Goal: Complete application form: Complete application form

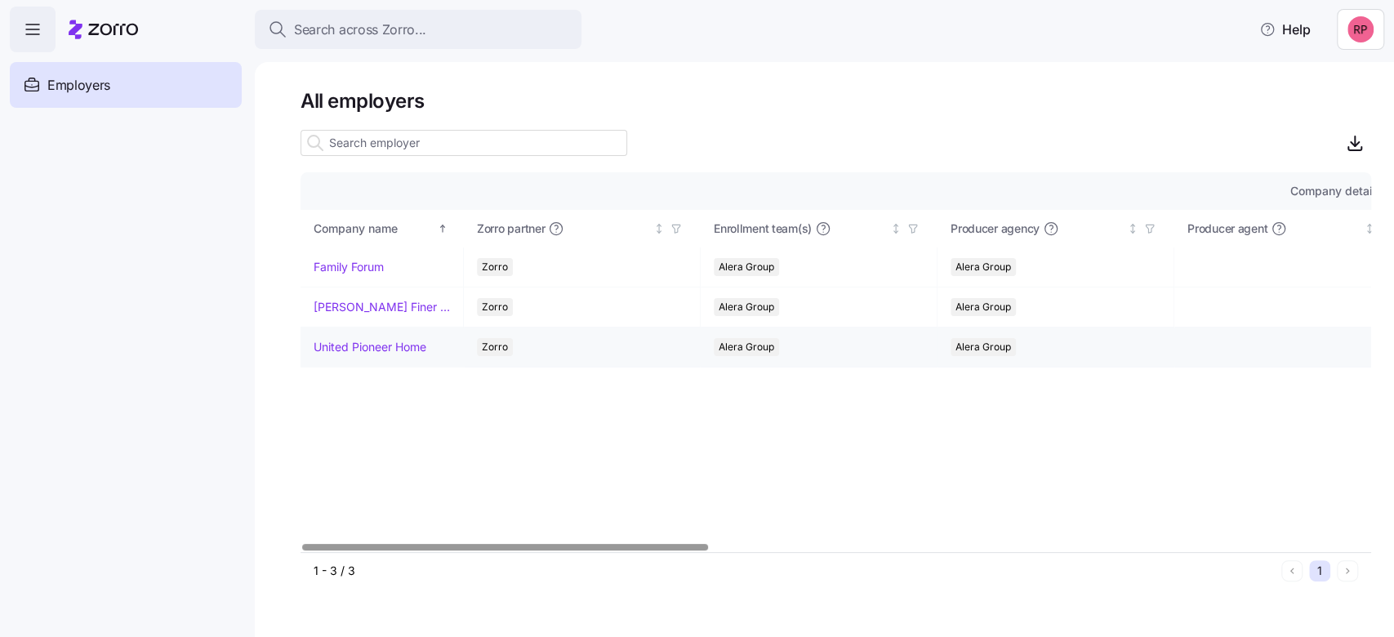
click at [410, 348] on link "United Pioneer Home" at bounding box center [370, 347] width 113 height 16
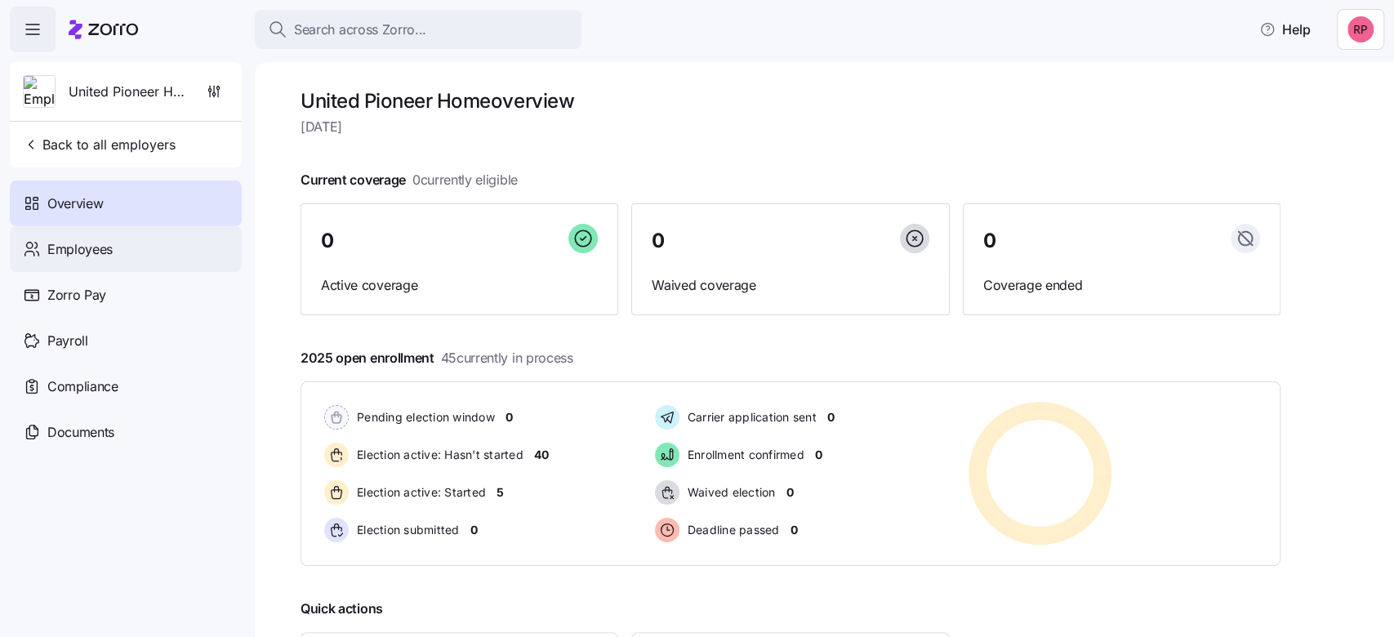
click at [69, 245] on span "Employees" at bounding box center [79, 249] width 65 height 20
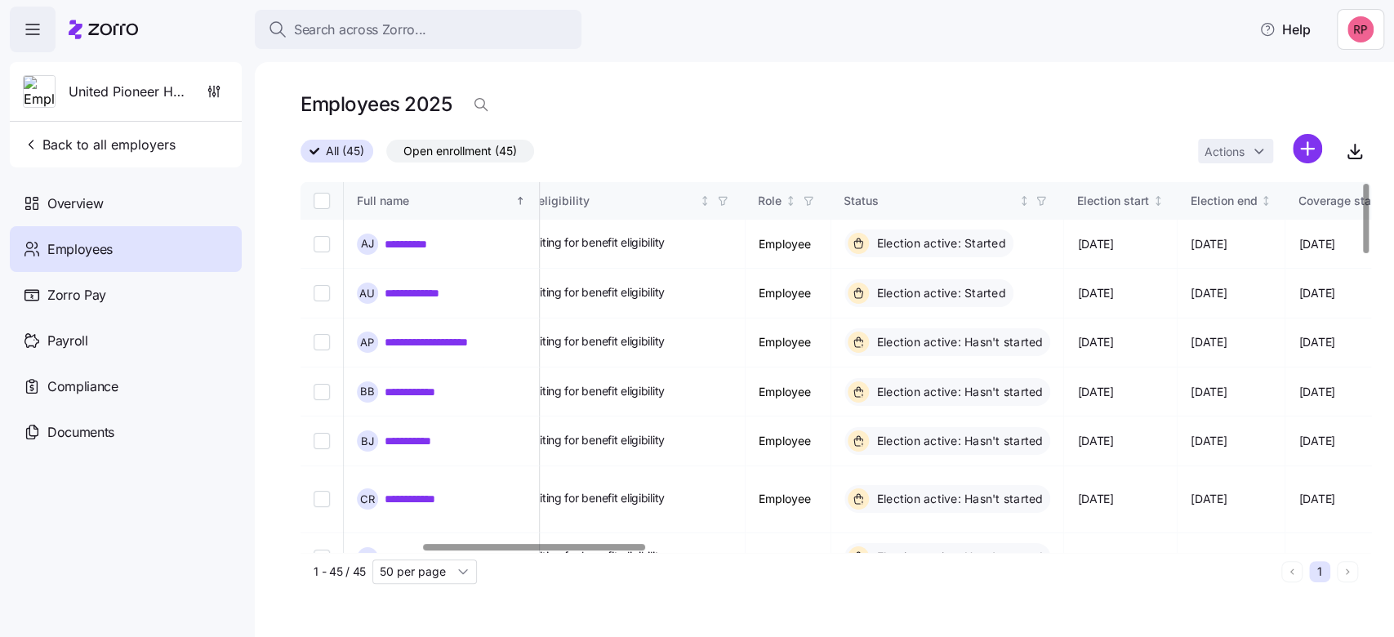
scroll to position [0, 586]
click at [552, 550] on div at bounding box center [535, 547] width 222 height 6
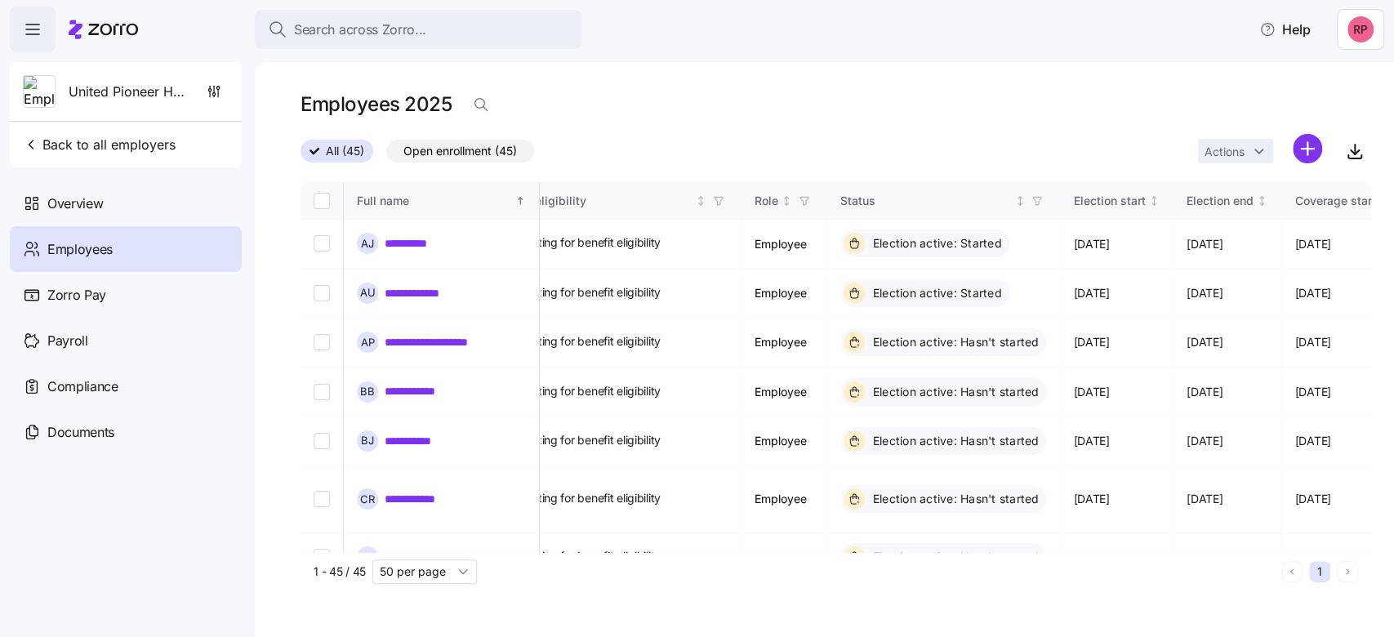
click at [75, 249] on span "Employees" at bounding box center [79, 249] width 65 height 20
click at [70, 199] on span "Overview" at bounding box center [75, 204] width 56 height 20
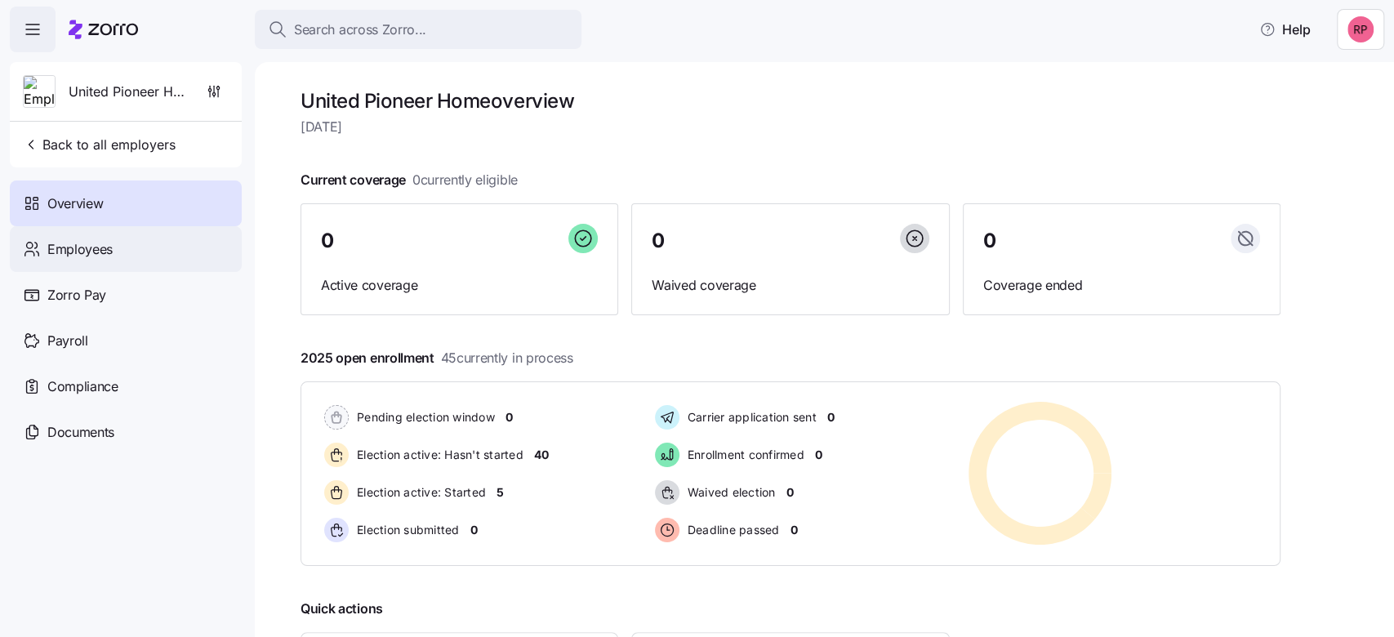
click at [89, 250] on span "Employees" at bounding box center [79, 249] width 65 height 20
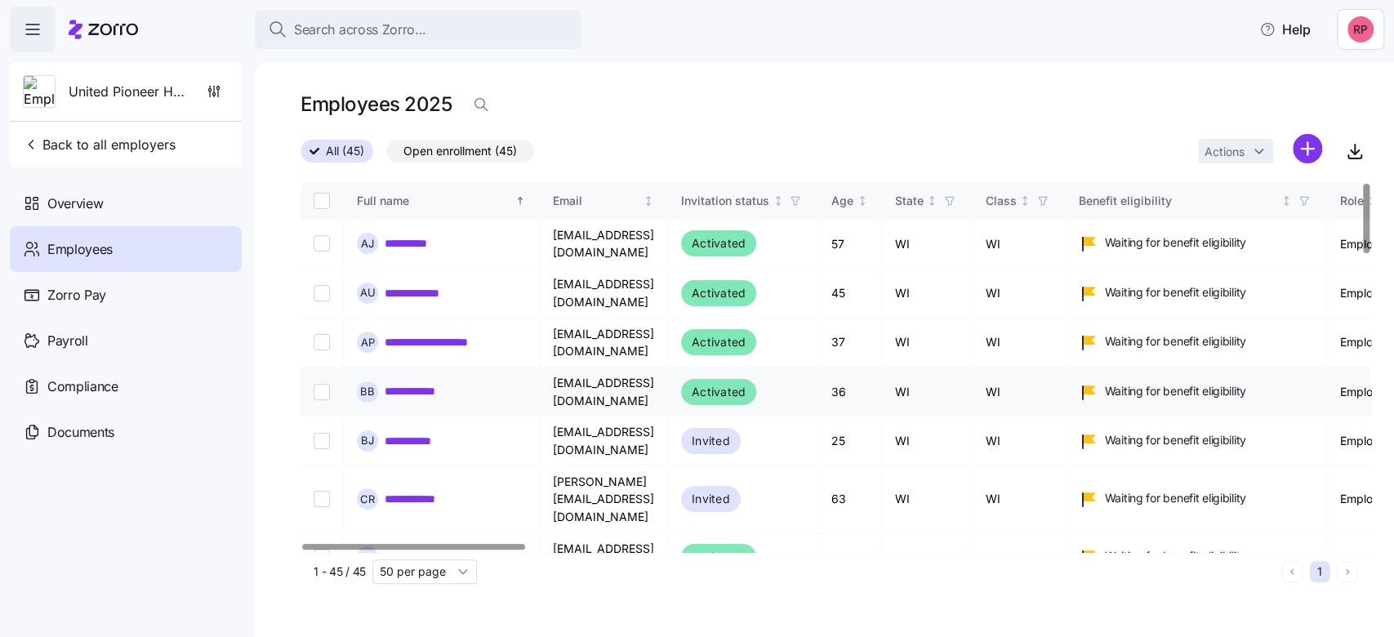
click at [412, 383] on link "**********" at bounding box center [421, 391] width 72 height 16
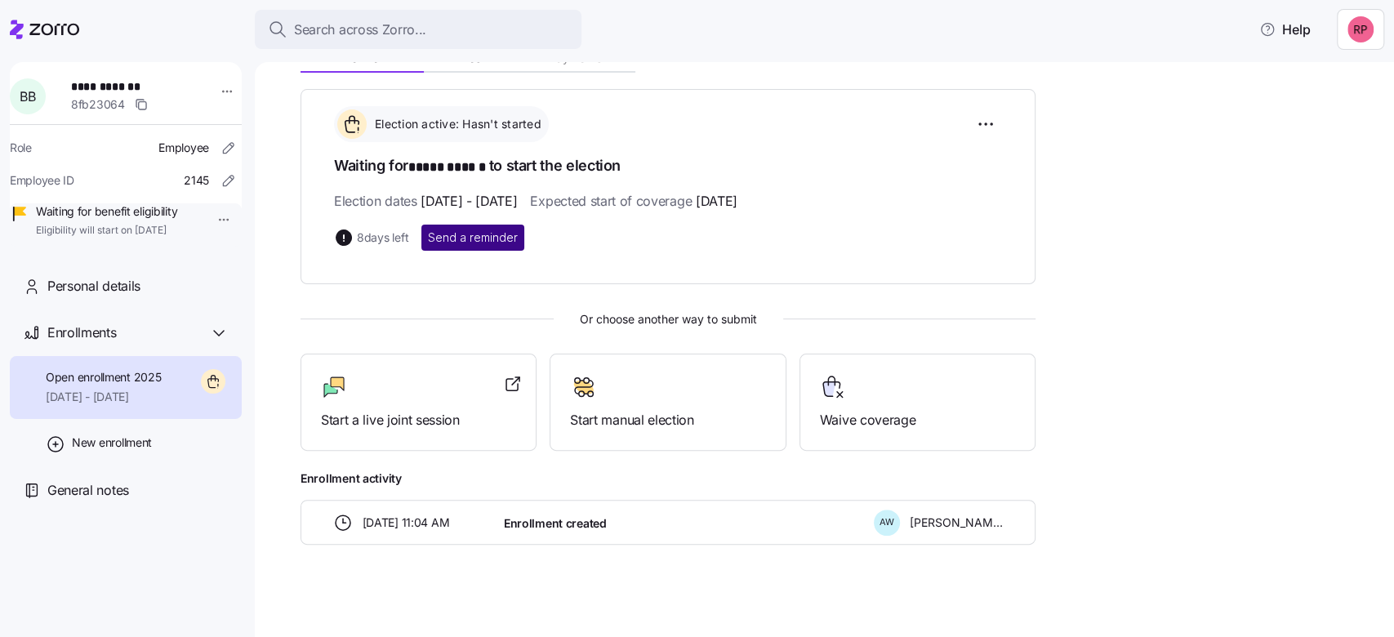
scroll to position [201, 0]
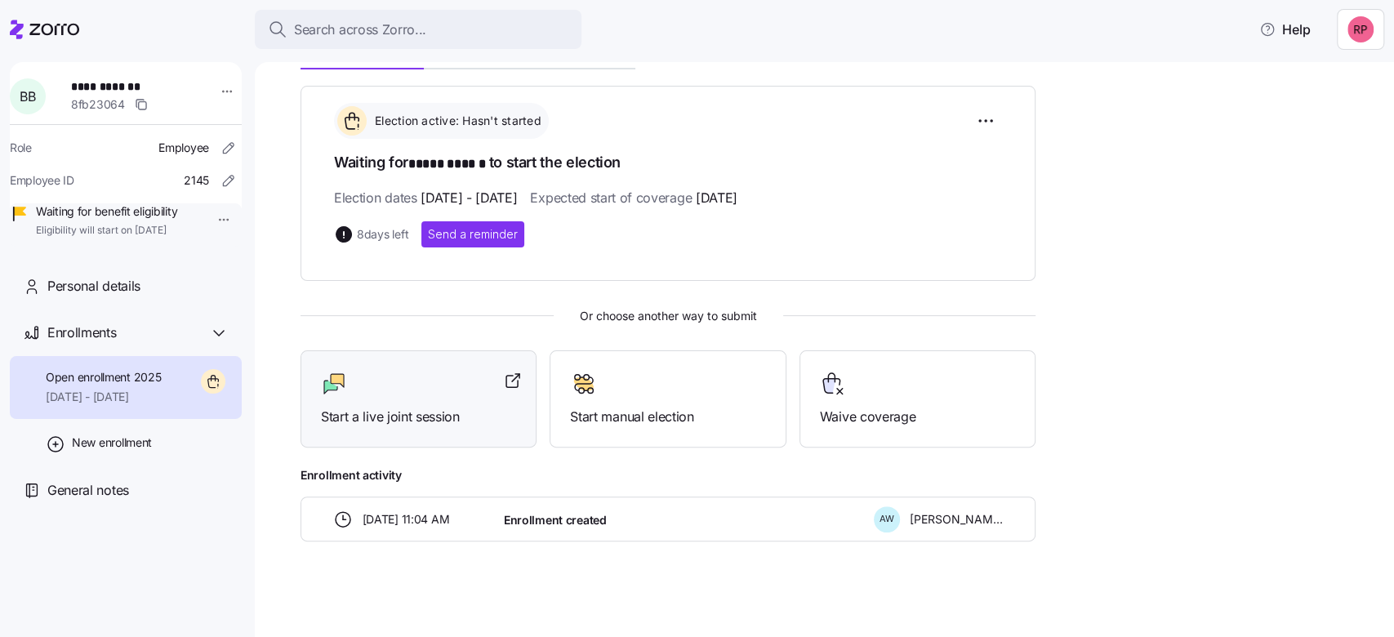
click at [396, 408] on span "Start a live joint session" at bounding box center [418, 417] width 195 height 20
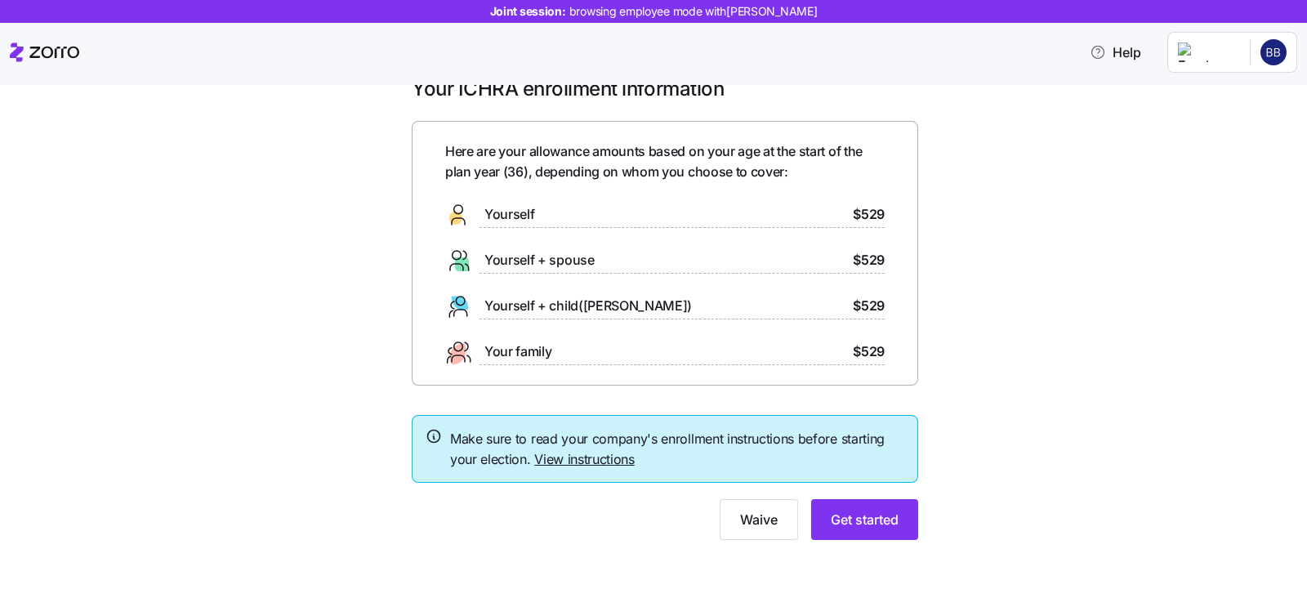
scroll to position [36, 0]
click at [872, 526] on span "Get started" at bounding box center [865, 519] width 68 height 20
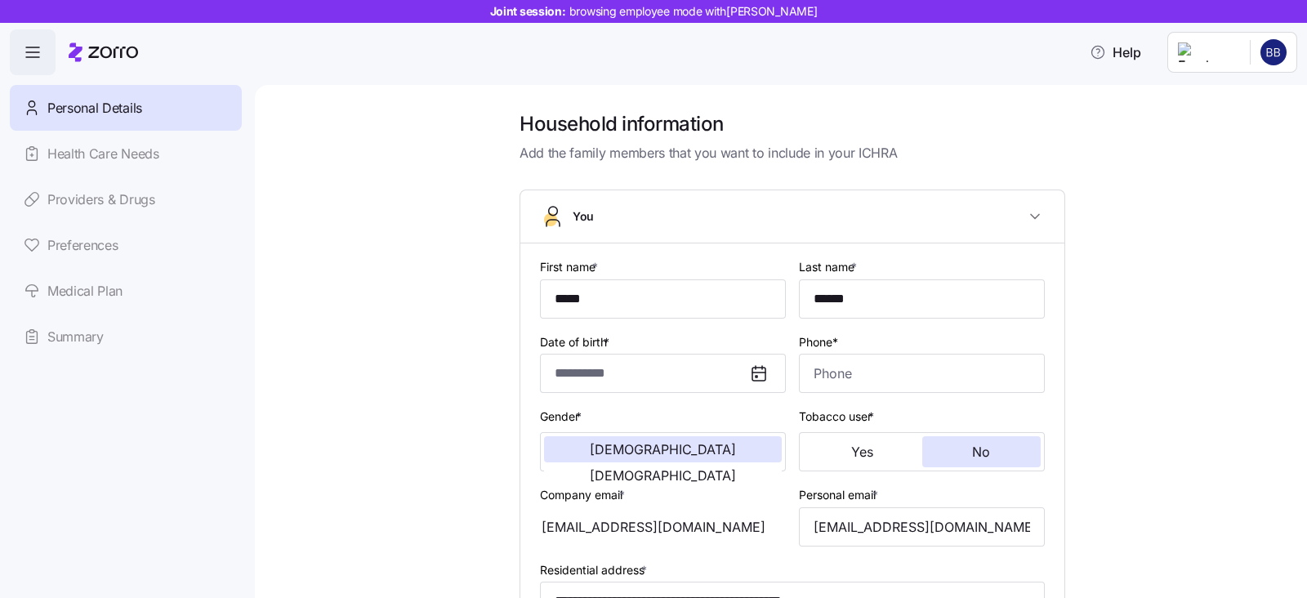
type input "**********"
type input "(715) 338-2565"
type input "US citizen"
type input "Single"
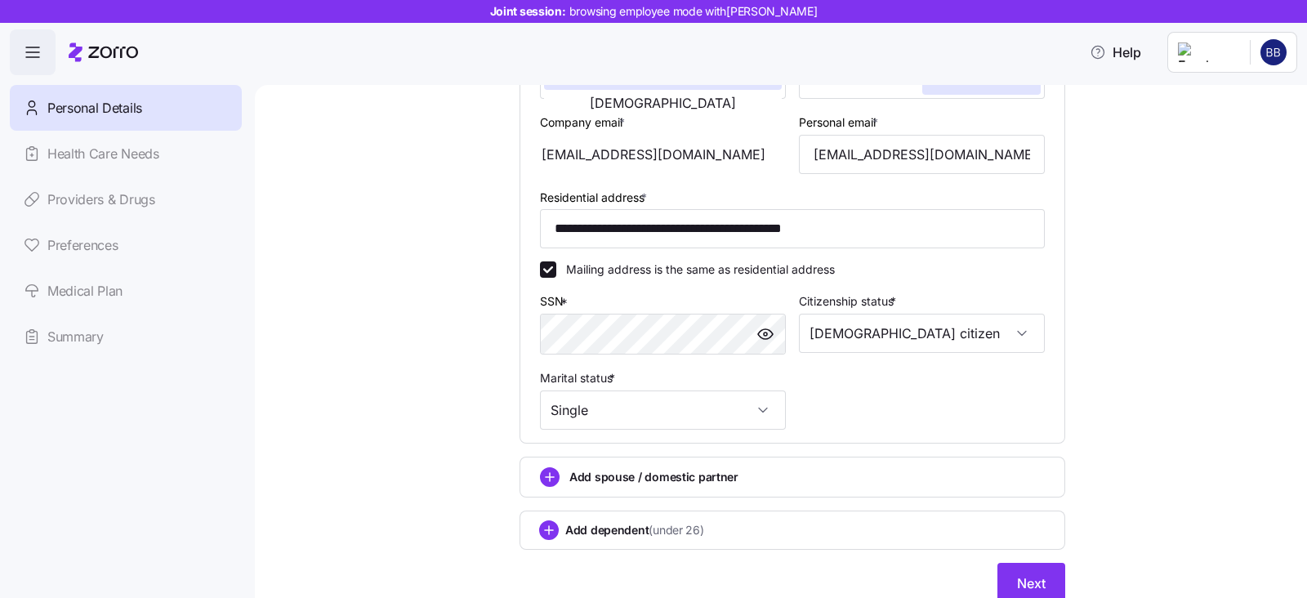
scroll to position [434, 0]
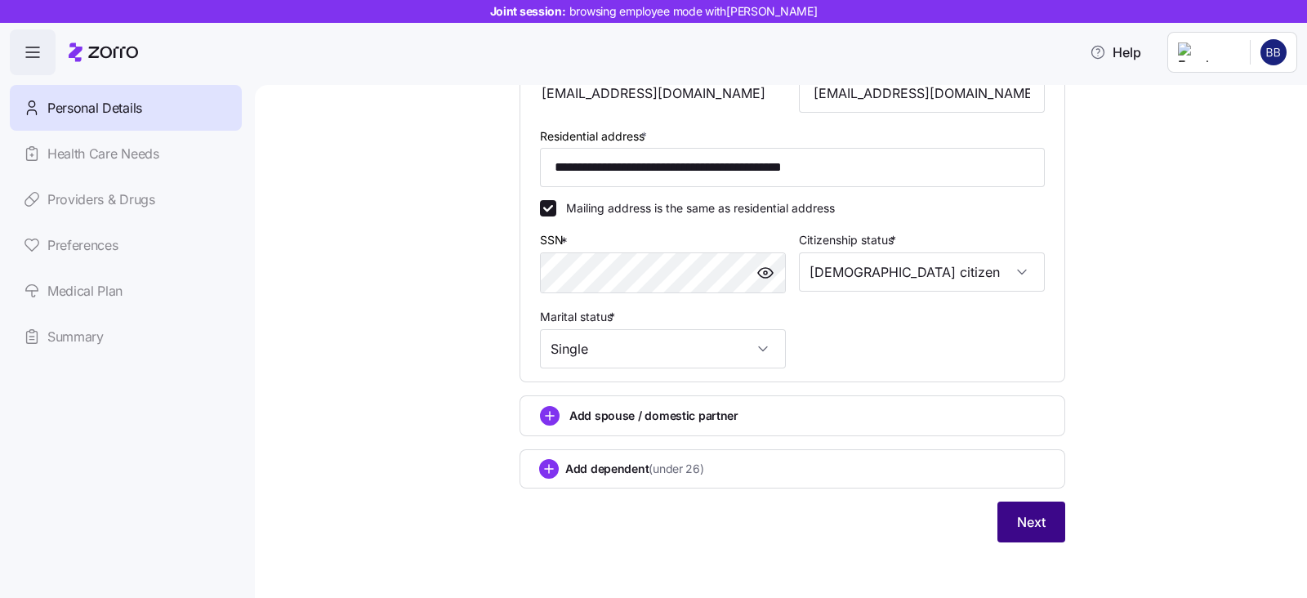
click at [1017, 520] on span "Next" at bounding box center [1031, 522] width 29 height 20
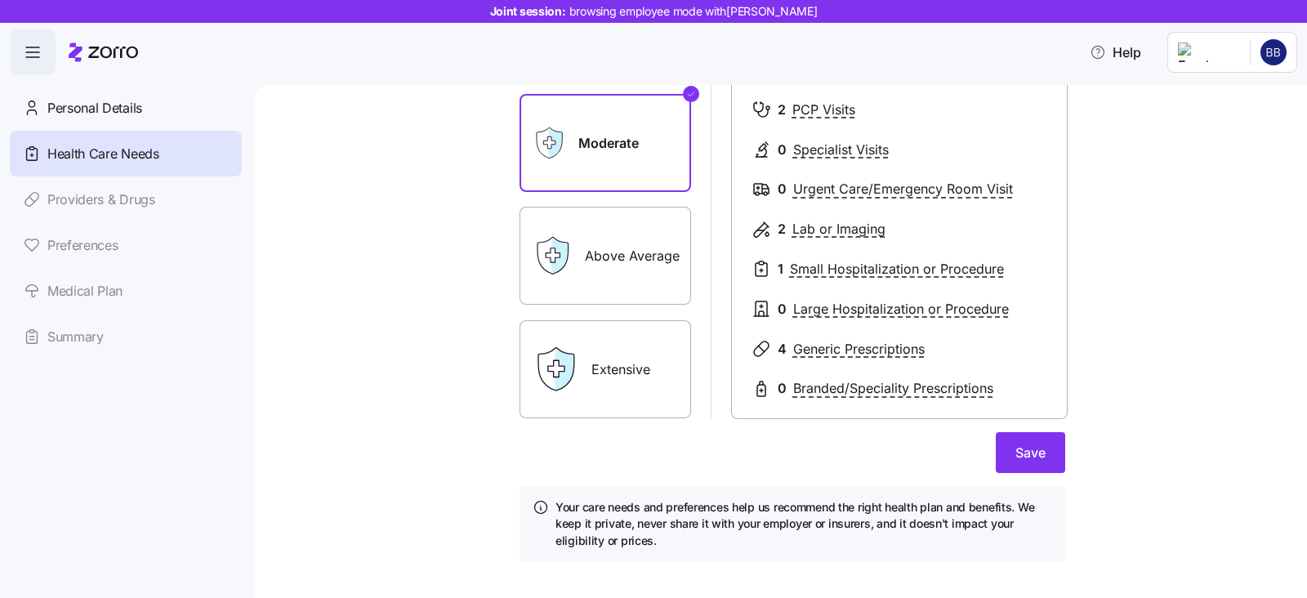
scroll to position [241, 0]
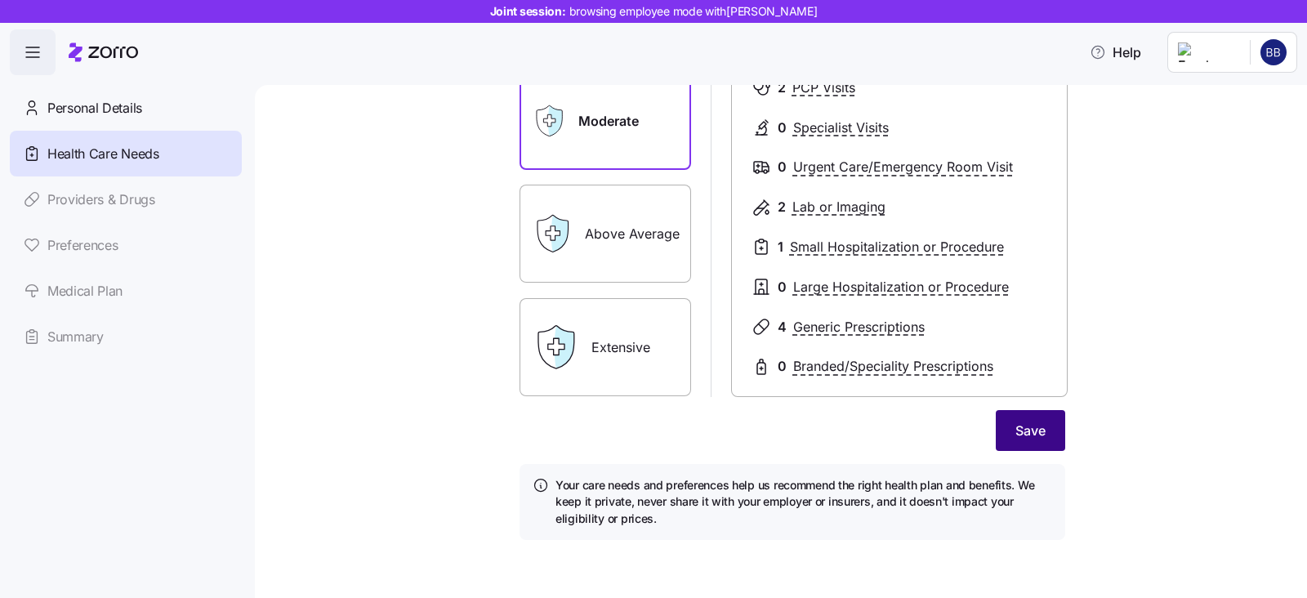
click at [1016, 433] on span "Save" at bounding box center [1030, 431] width 30 height 20
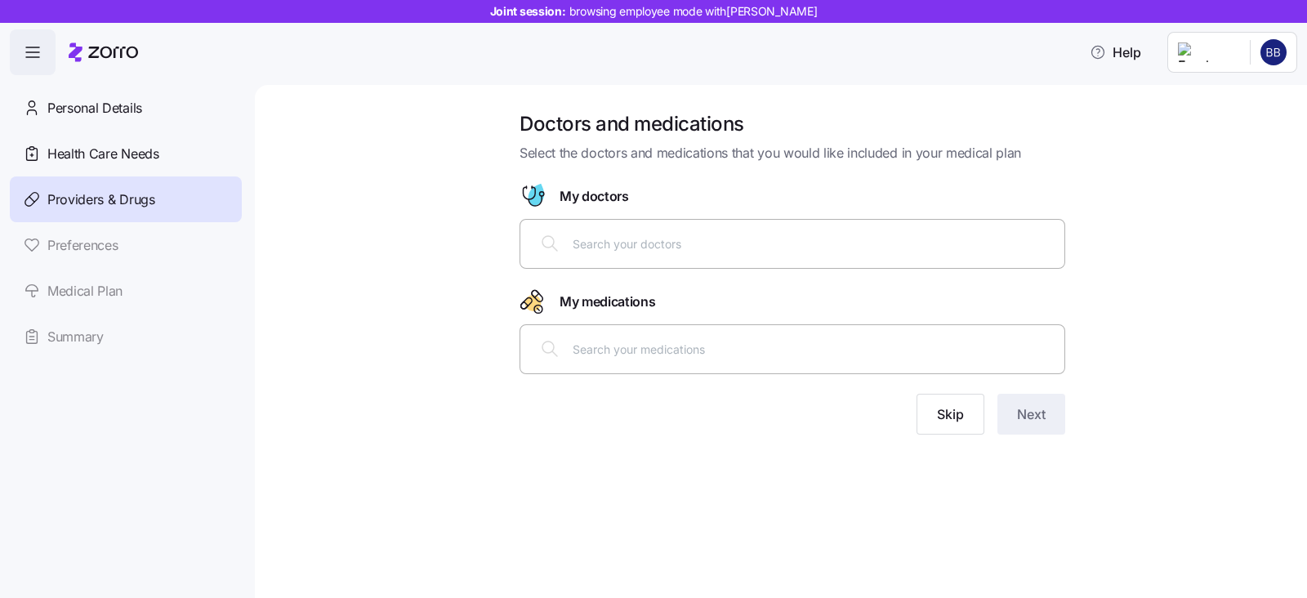
click at [1267, 50] on html "Joint session: browsing employee mode with Brian Benson Help Personal Details H…" at bounding box center [653, 294] width 1307 height 588
click at [1260, 98] on div "Log out" at bounding box center [1252, 96] width 64 height 18
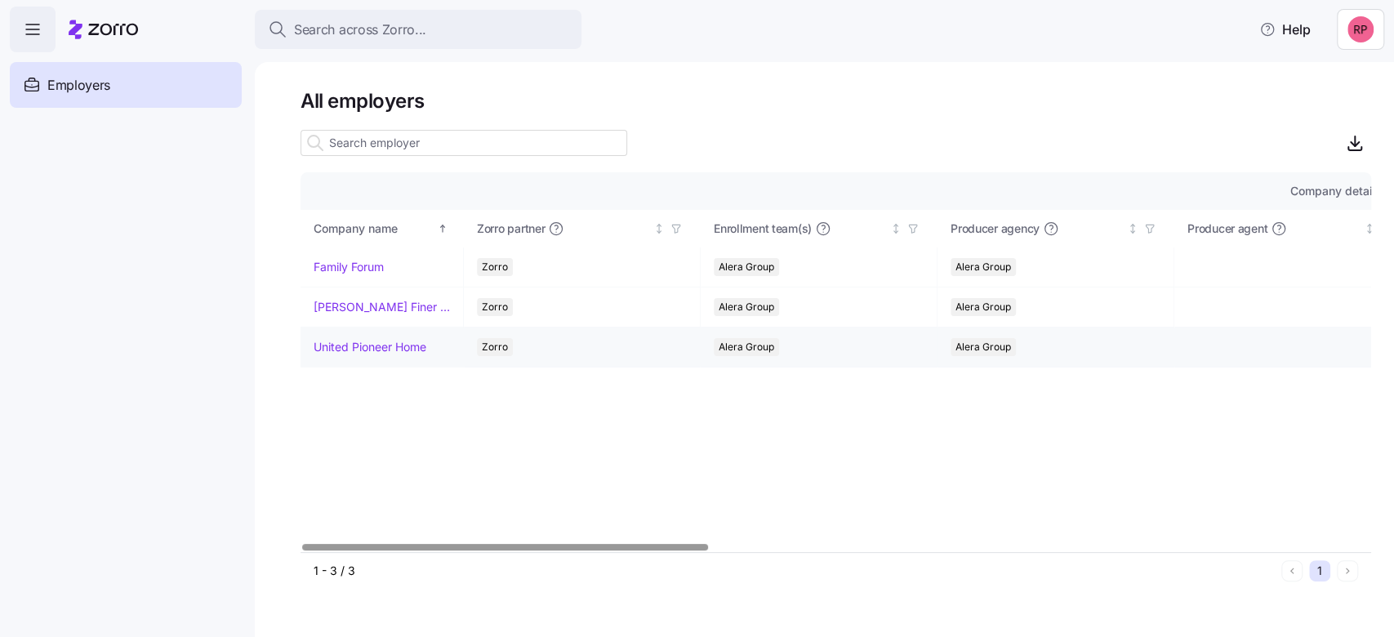
click at [357, 346] on link "United Pioneer Home" at bounding box center [370, 347] width 113 height 16
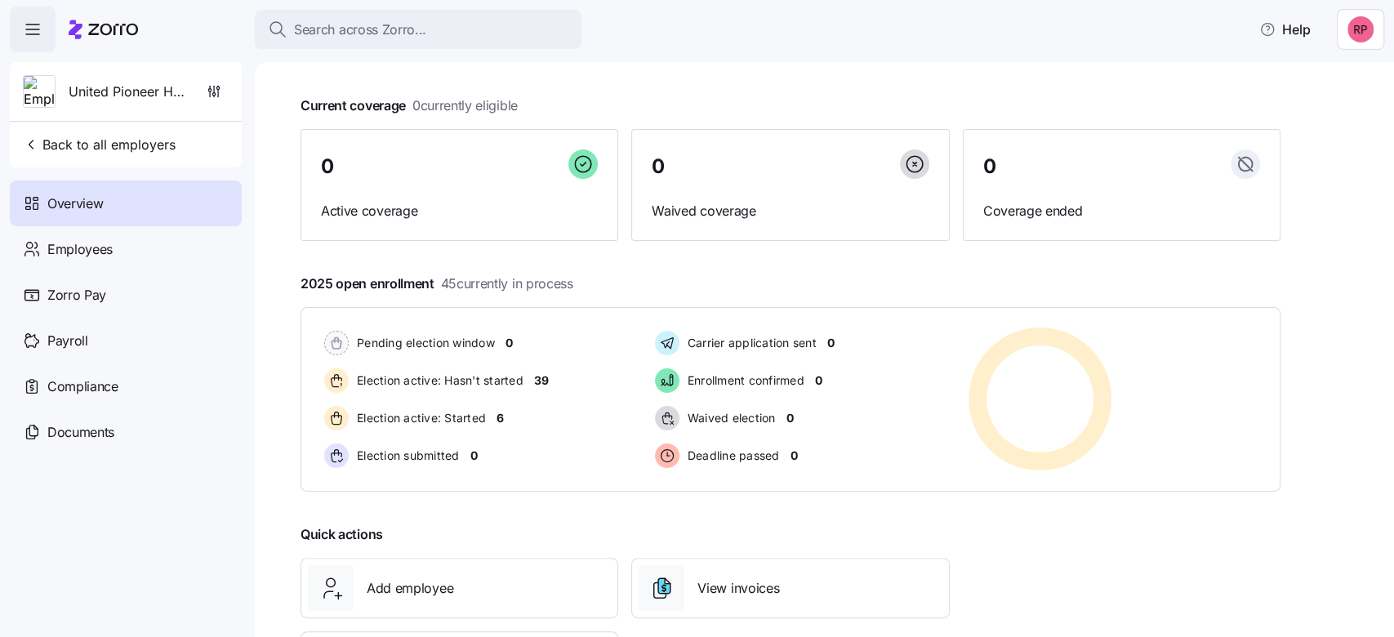
scroll to position [109, 0]
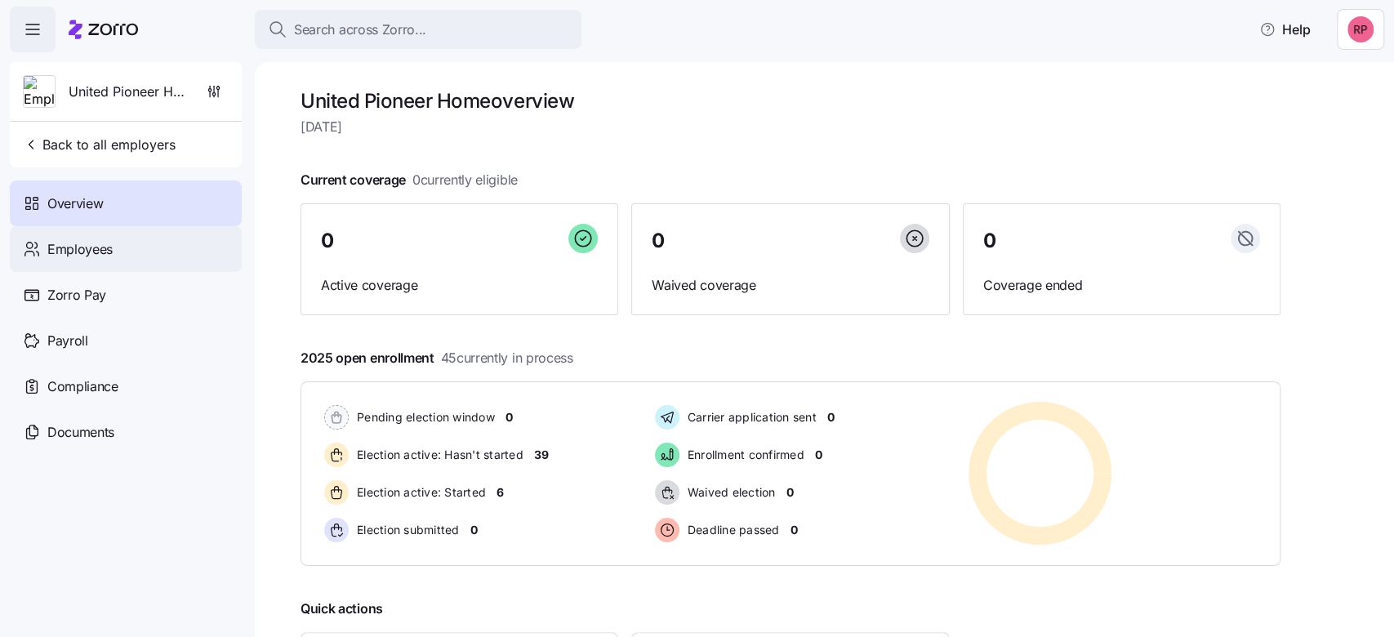
click at [100, 248] on span "Employees" at bounding box center [79, 249] width 65 height 20
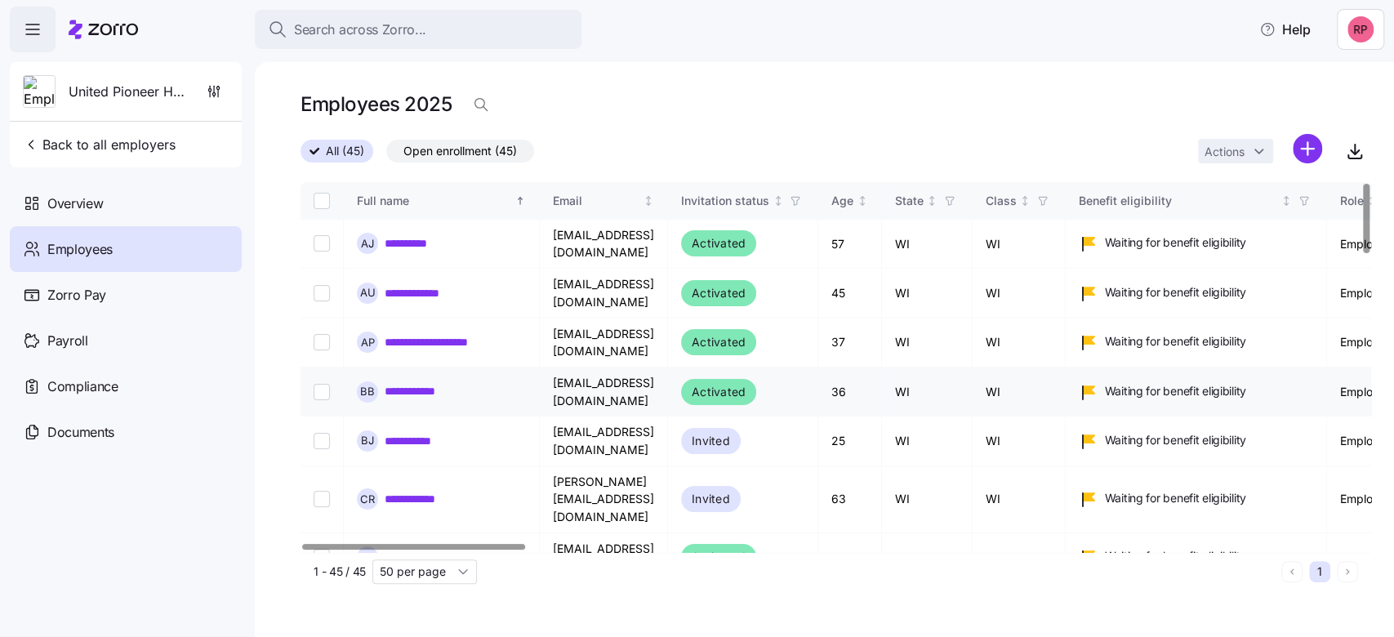
click at [413, 383] on link "**********" at bounding box center [421, 391] width 72 height 16
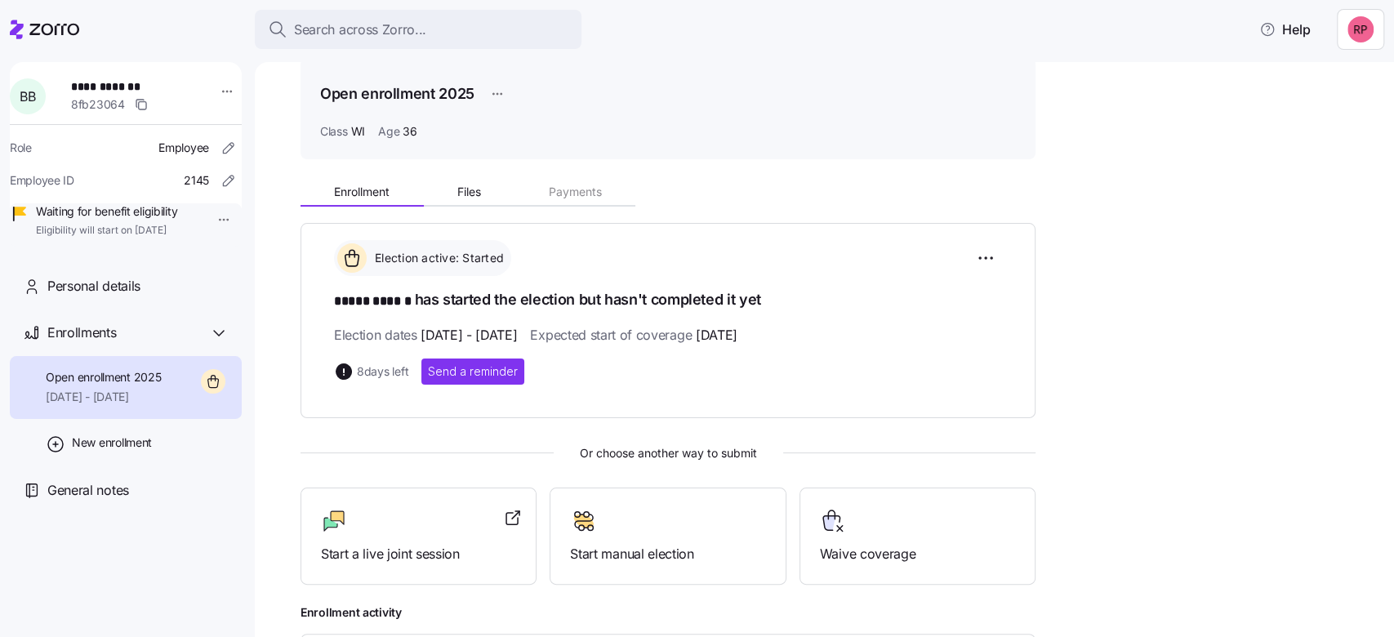
scroll to position [109, 0]
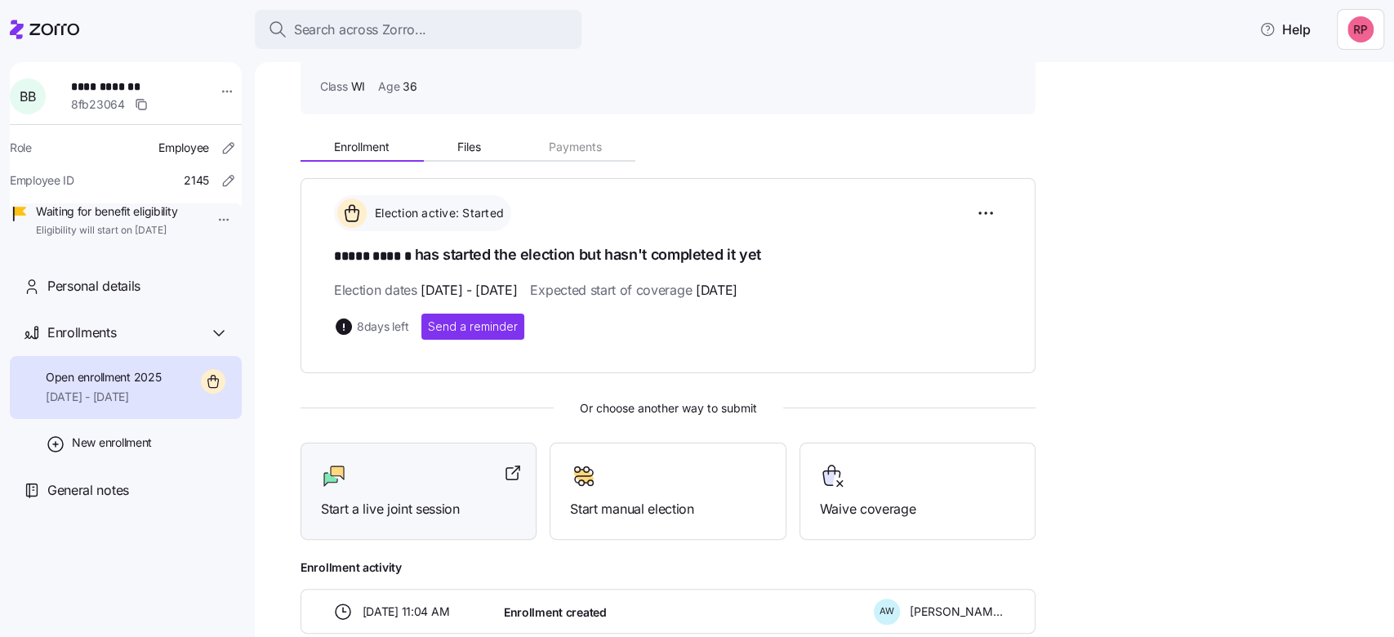
click at [392, 486] on div at bounding box center [418, 476] width 195 height 26
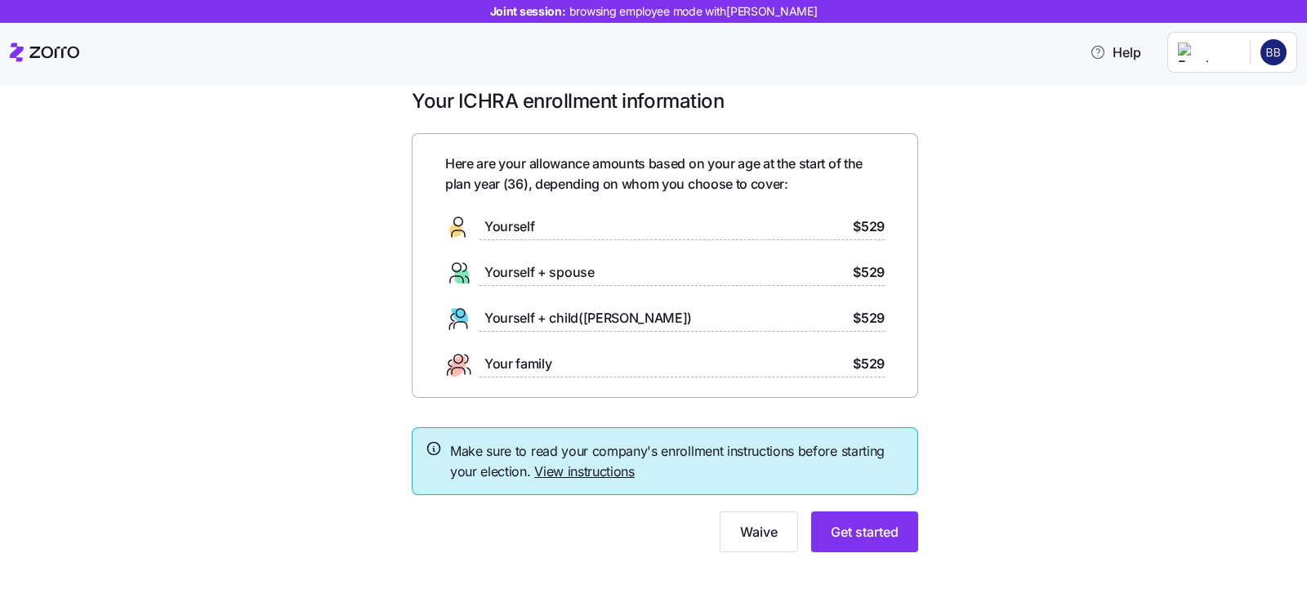
scroll to position [36, 0]
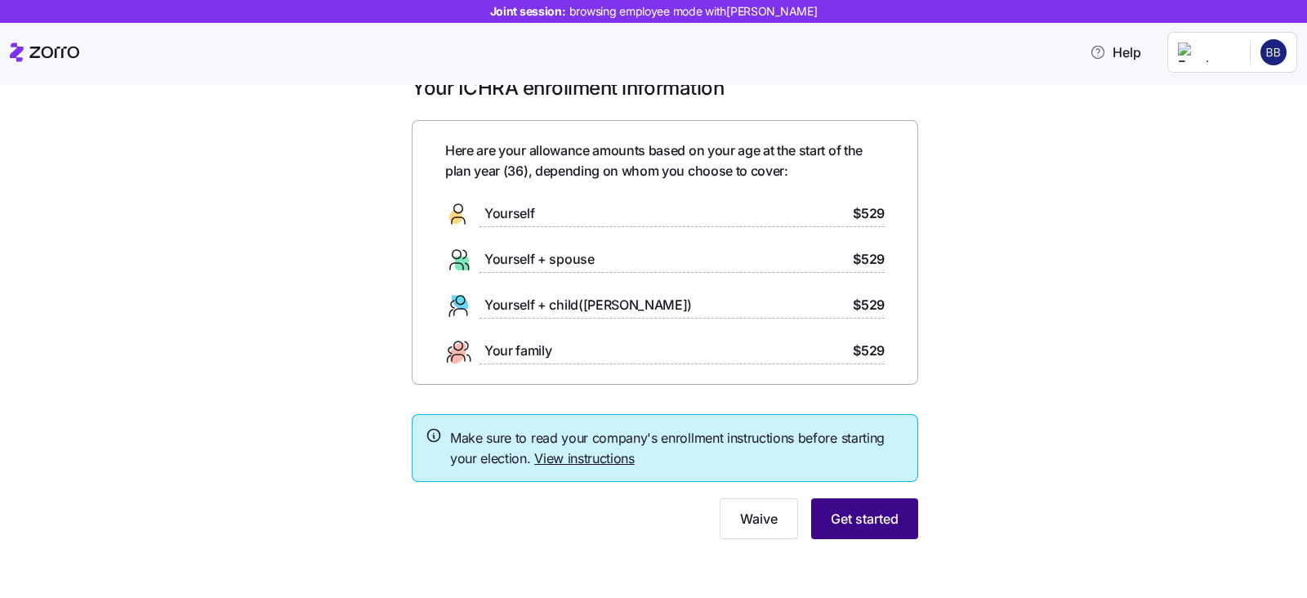
click at [839, 516] on span "Get started" at bounding box center [865, 519] width 68 height 20
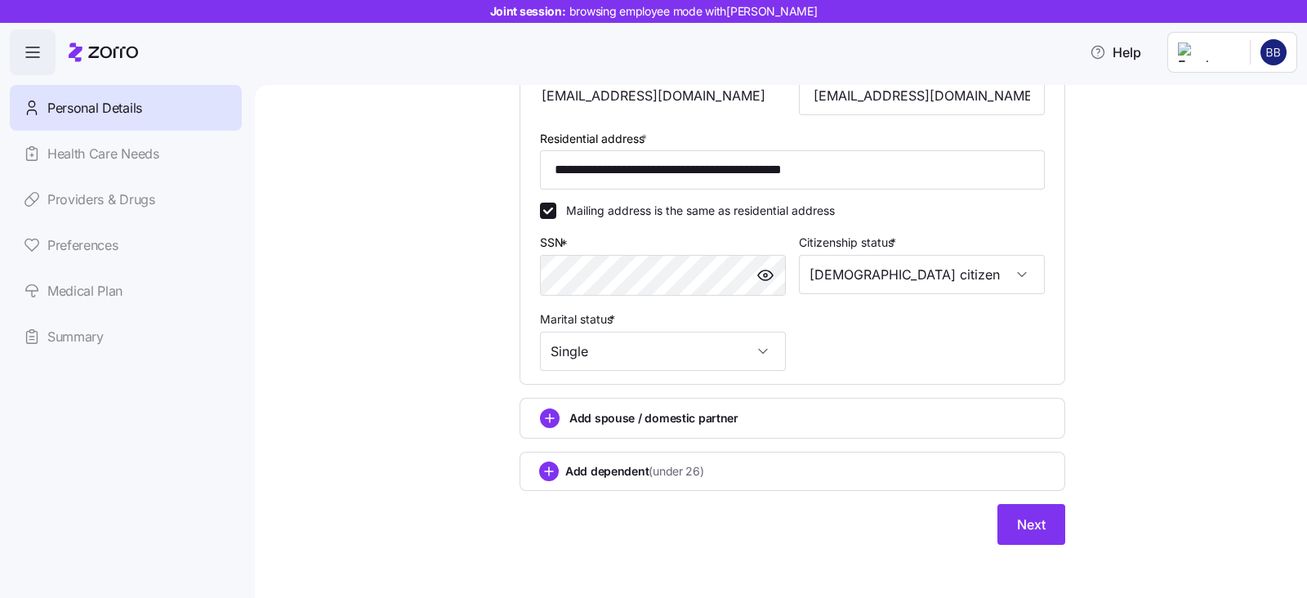
scroll to position [434, 0]
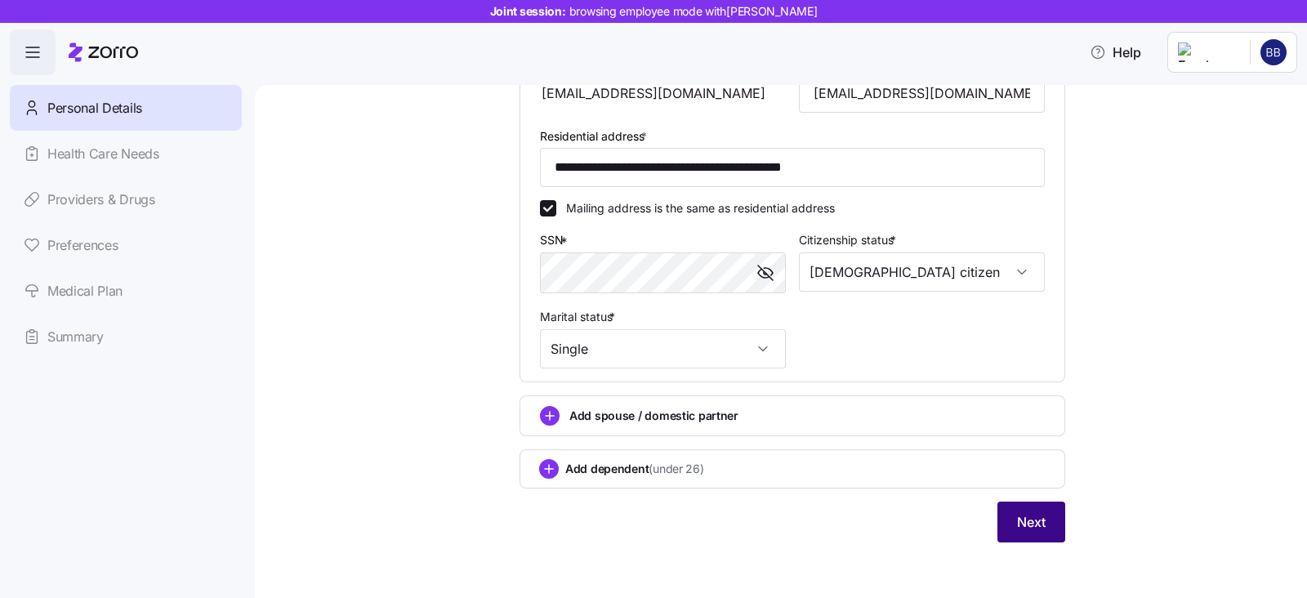
click at [1017, 516] on span "Next" at bounding box center [1031, 522] width 29 height 20
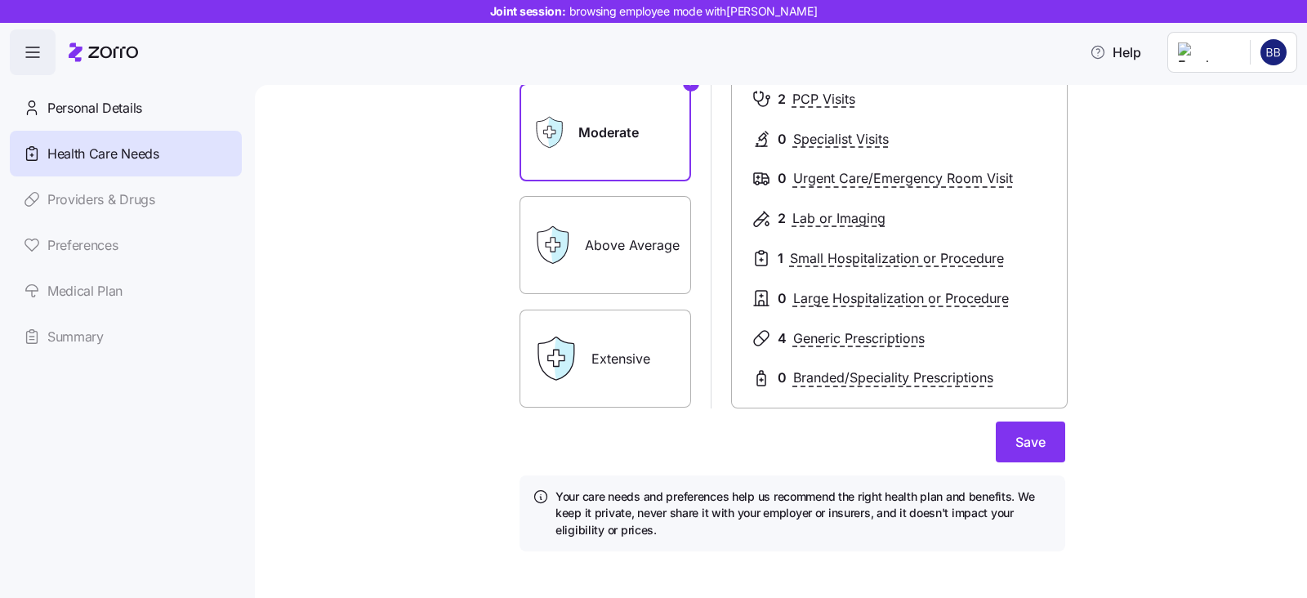
scroll to position [241, 0]
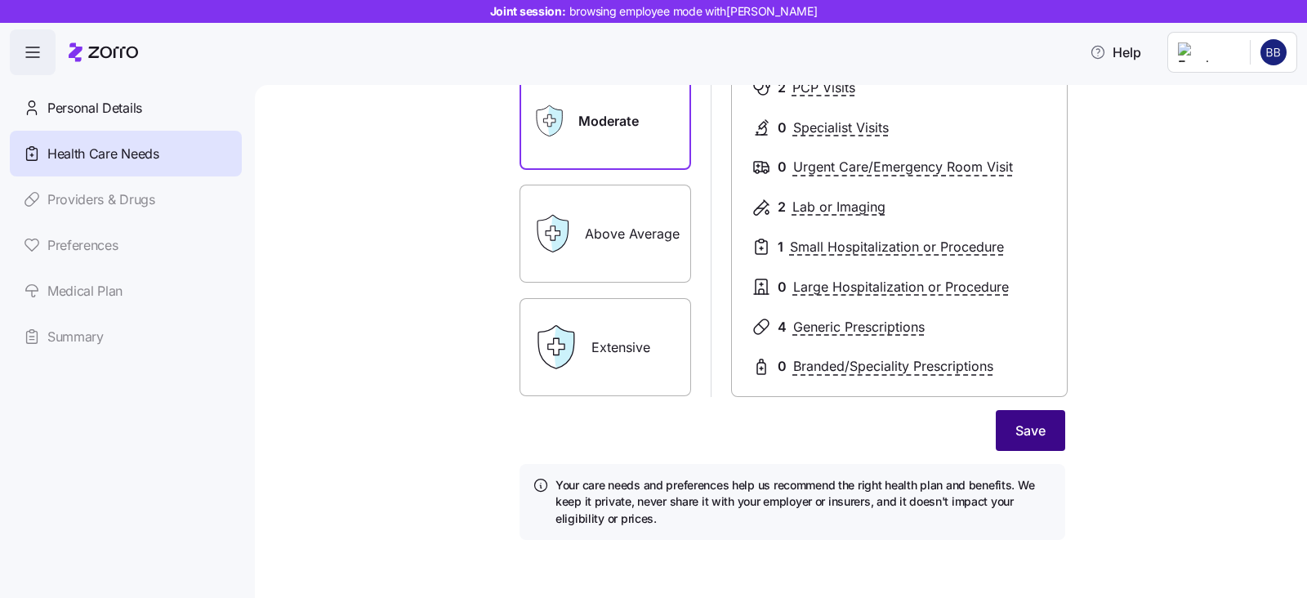
click at [1035, 435] on span "Save" at bounding box center [1030, 431] width 30 height 20
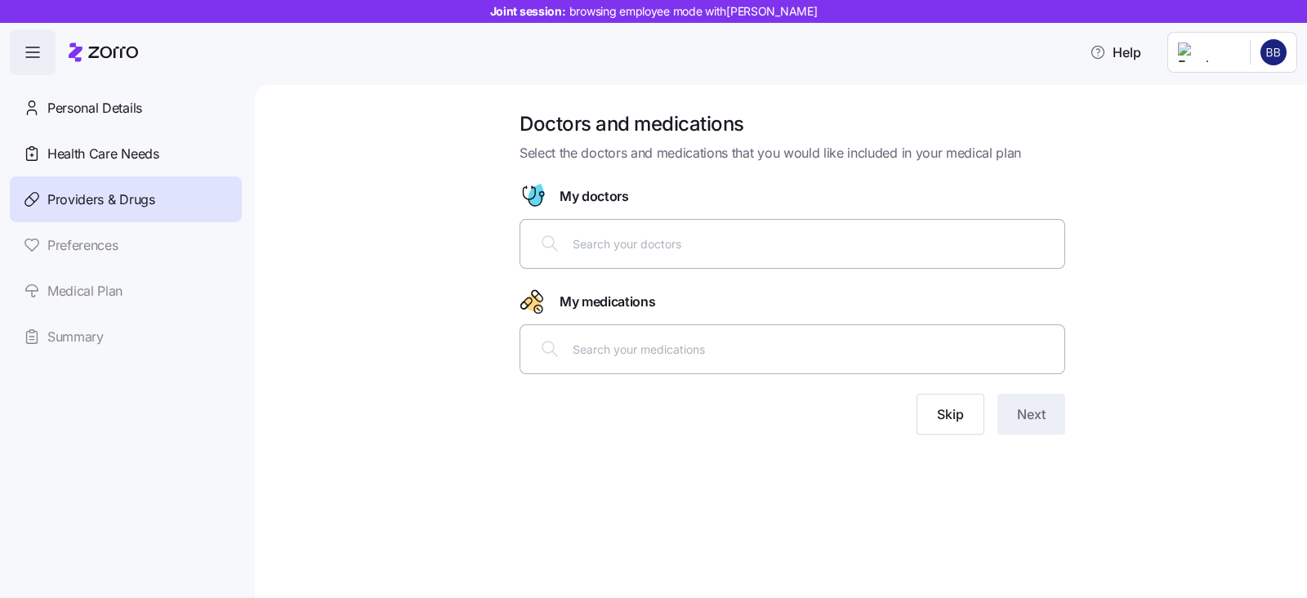
click at [618, 251] on input "text" at bounding box center [814, 243] width 482 height 18
click at [960, 421] on span "Skip" at bounding box center [950, 414] width 27 height 20
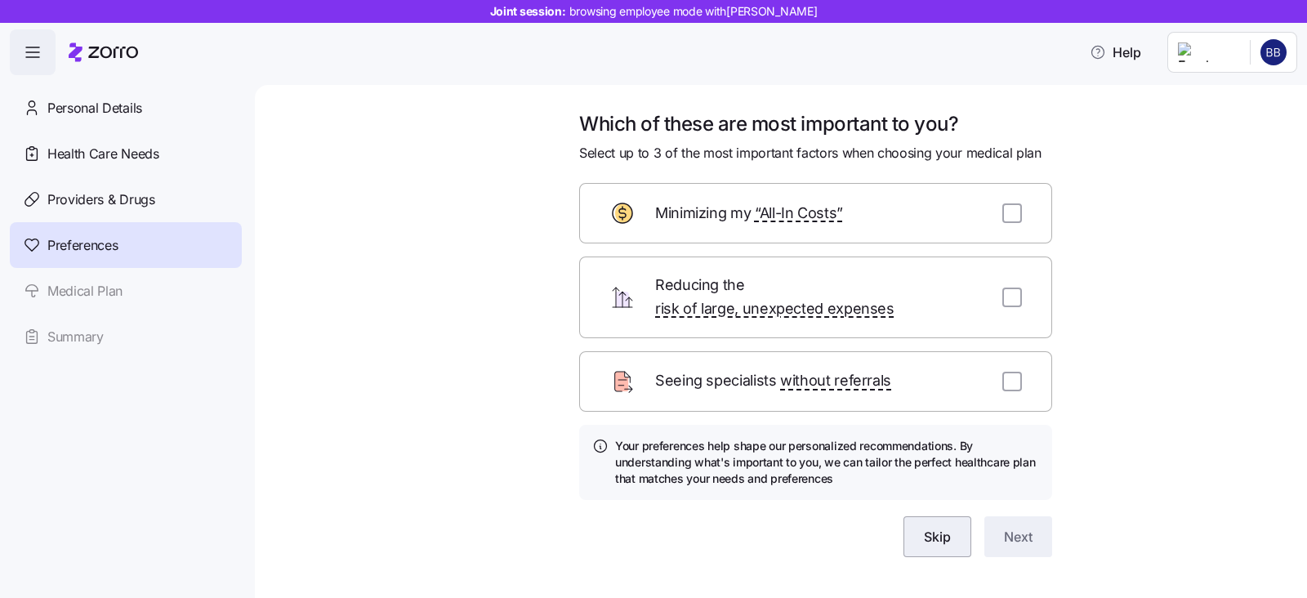
click at [924, 527] on span "Skip" at bounding box center [937, 537] width 27 height 20
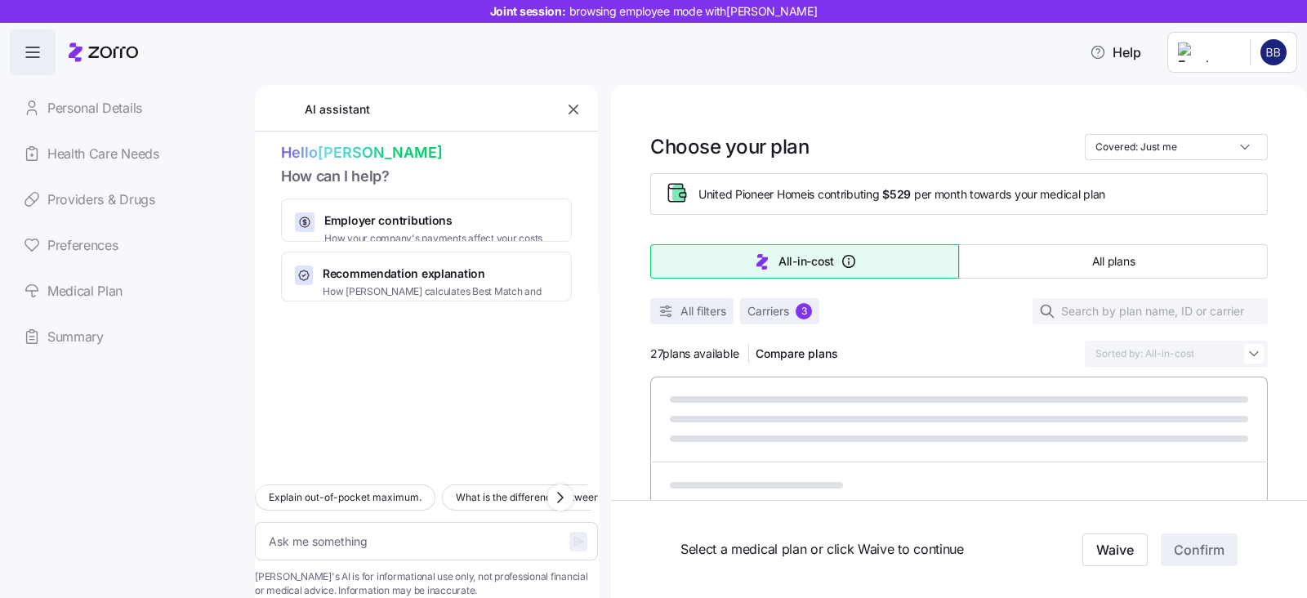
type textarea "x"
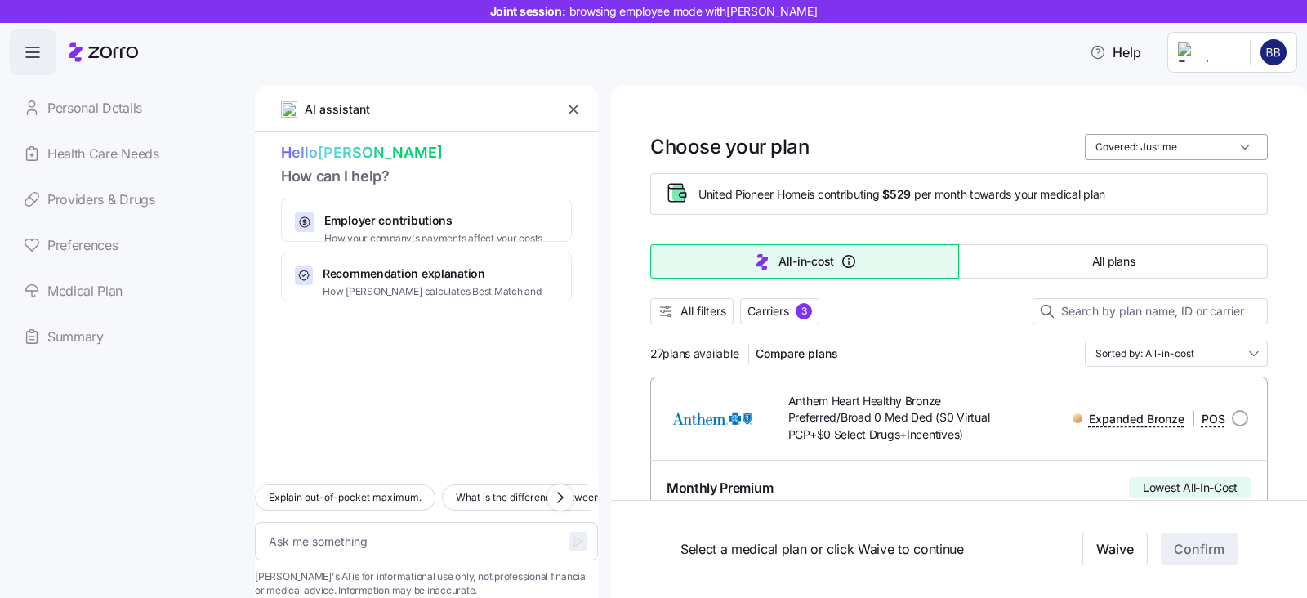
click at [1234, 144] on input "Covered: Just me" at bounding box center [1176, 147] width 183 height 26
click at [1139, 185] on div "Just me" at bounding box center [1161, 187] width 170 height 28
click at [570, 110] on icon "button" at bounding box center [573, 109] width 16 height 16
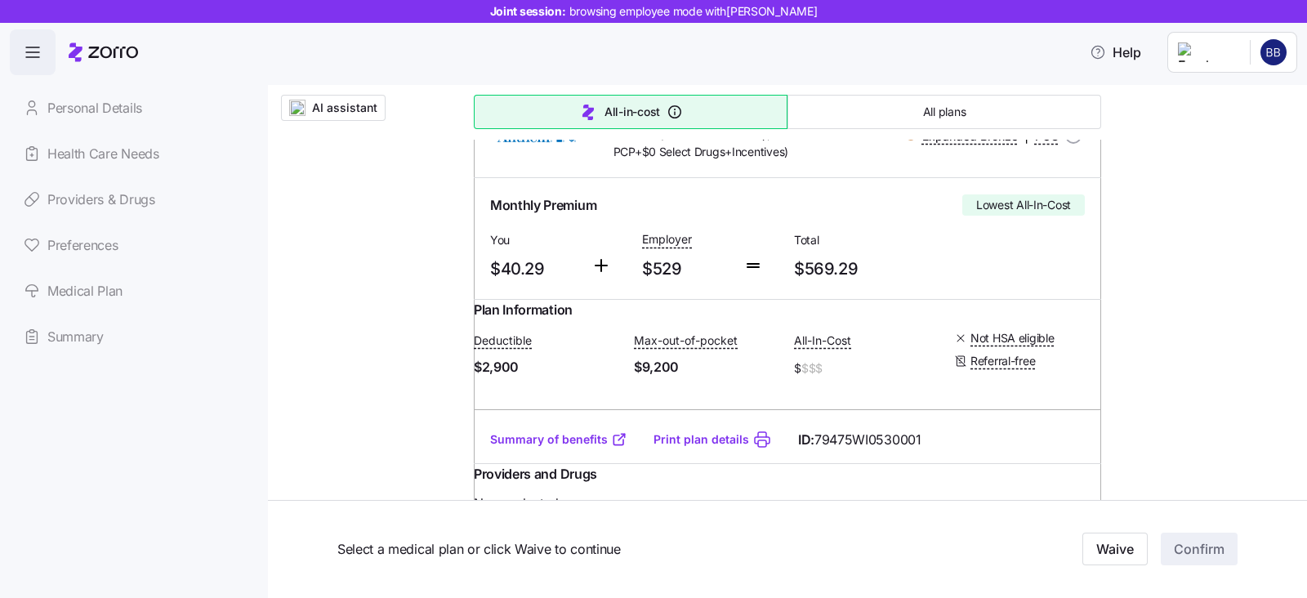
scroll to position [203, 0]
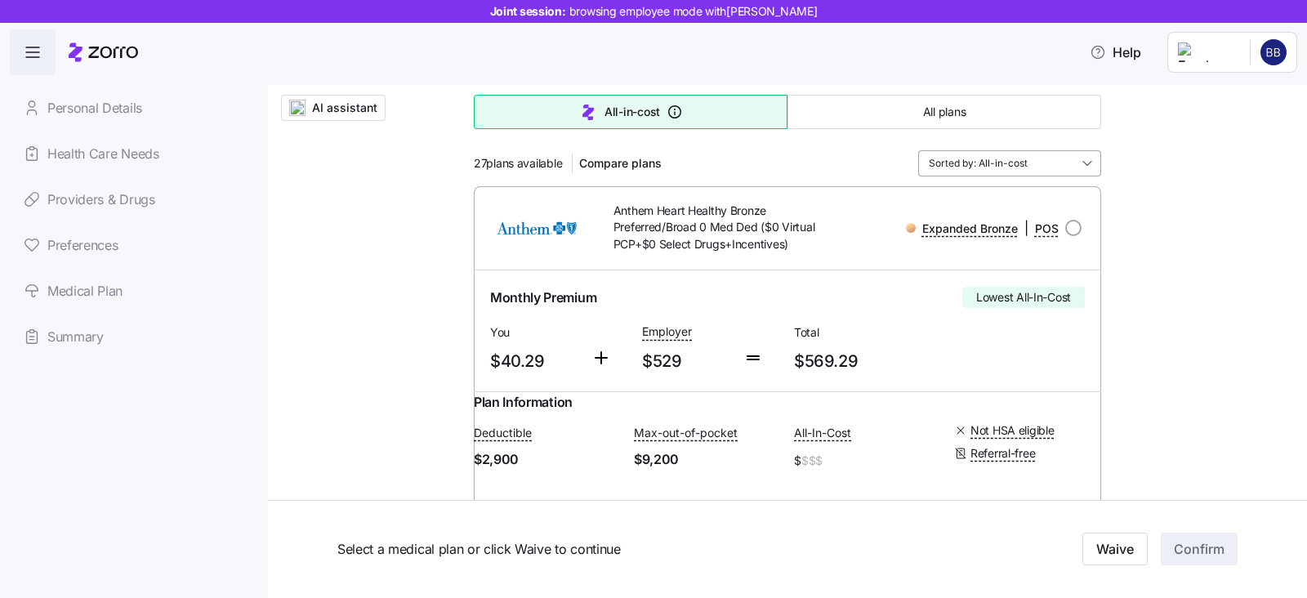
click at [1083, 163] on input "Sorted by: All-in-cost" at bounding box center [1009, 163] width 183 height 26
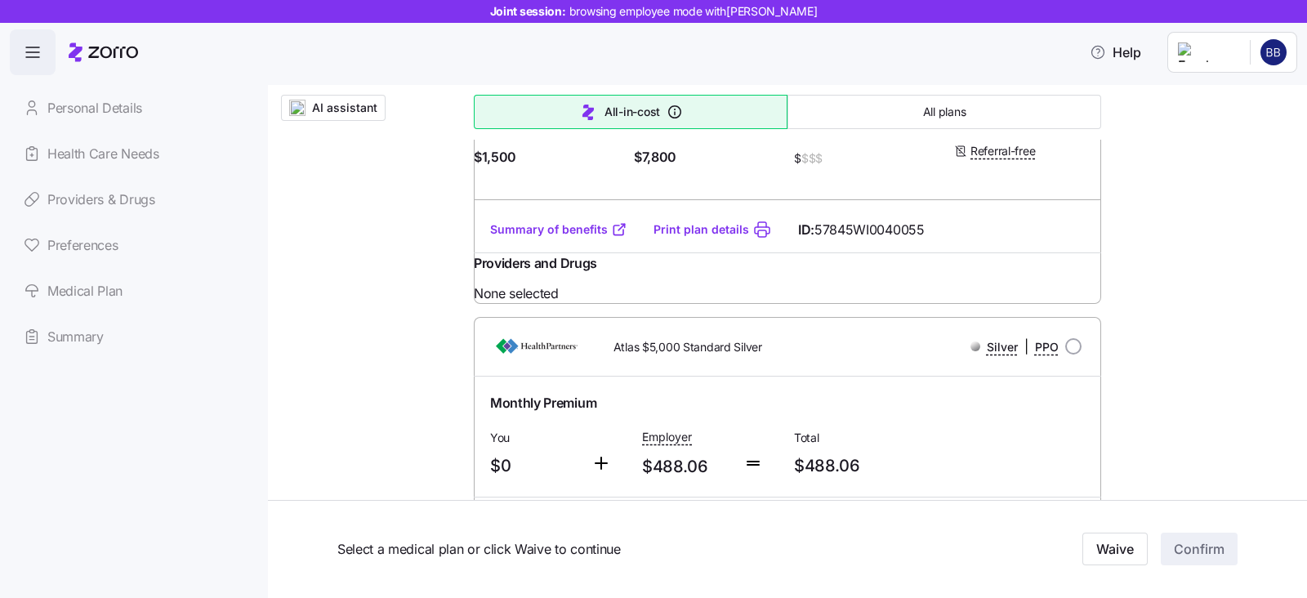
scroll to position [1838, 0]
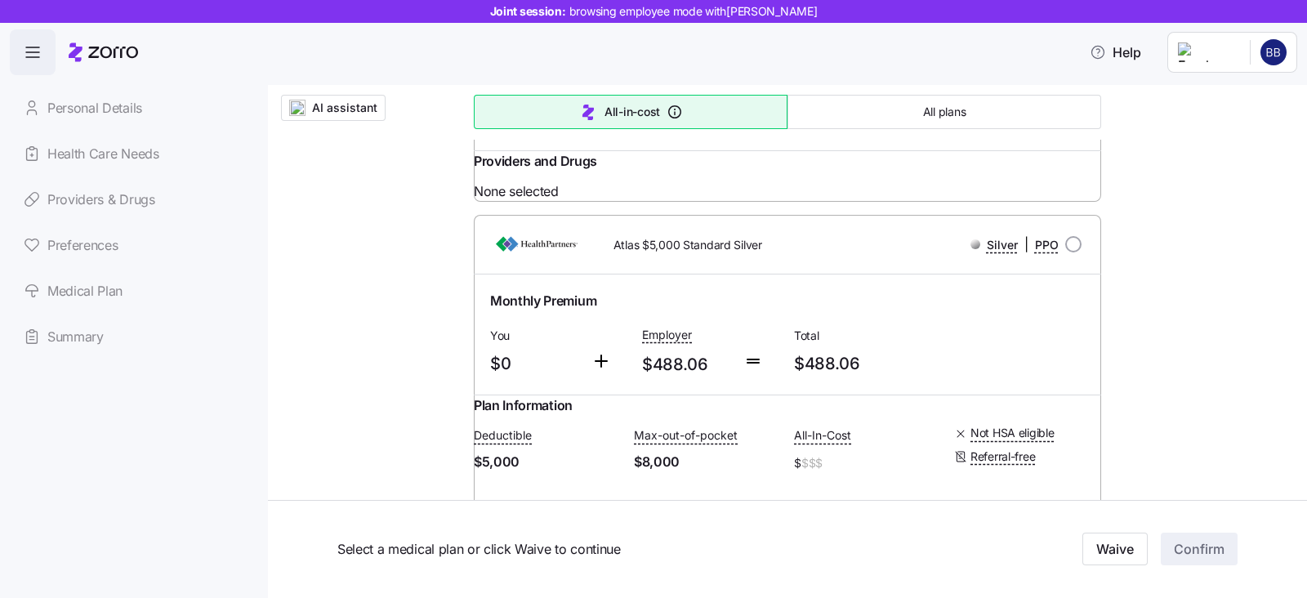
click at [551, 136] on link "Summary of benefits" at bounding box center [558, 127] width 137 height 16
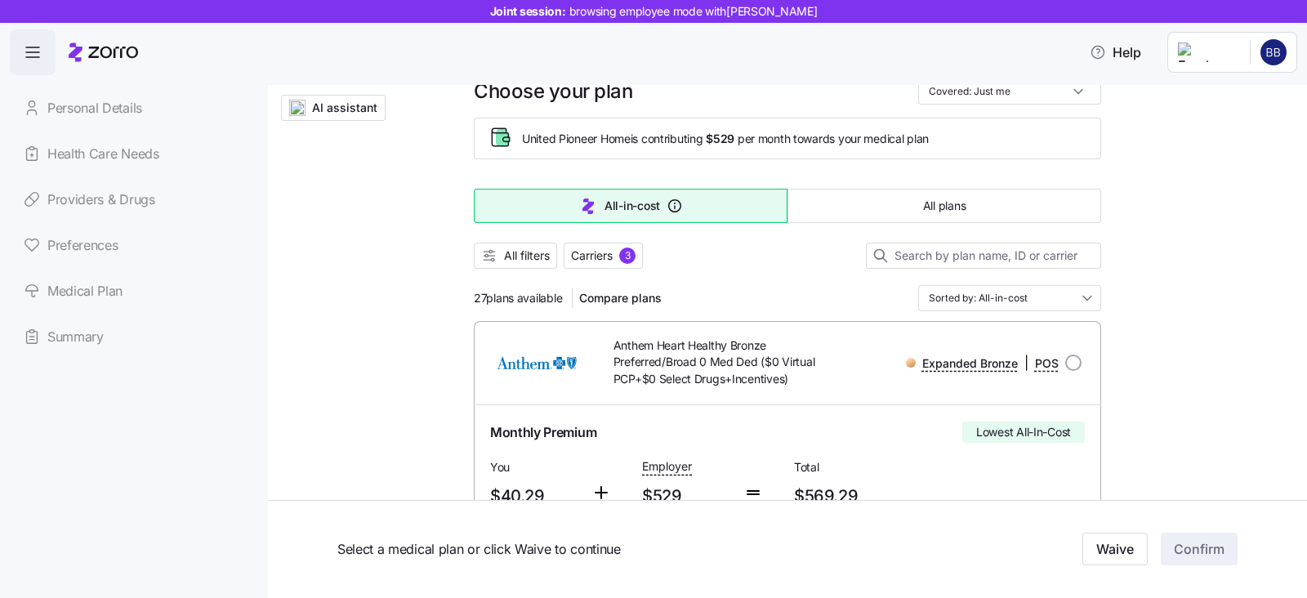
scroll to position [0, 0]
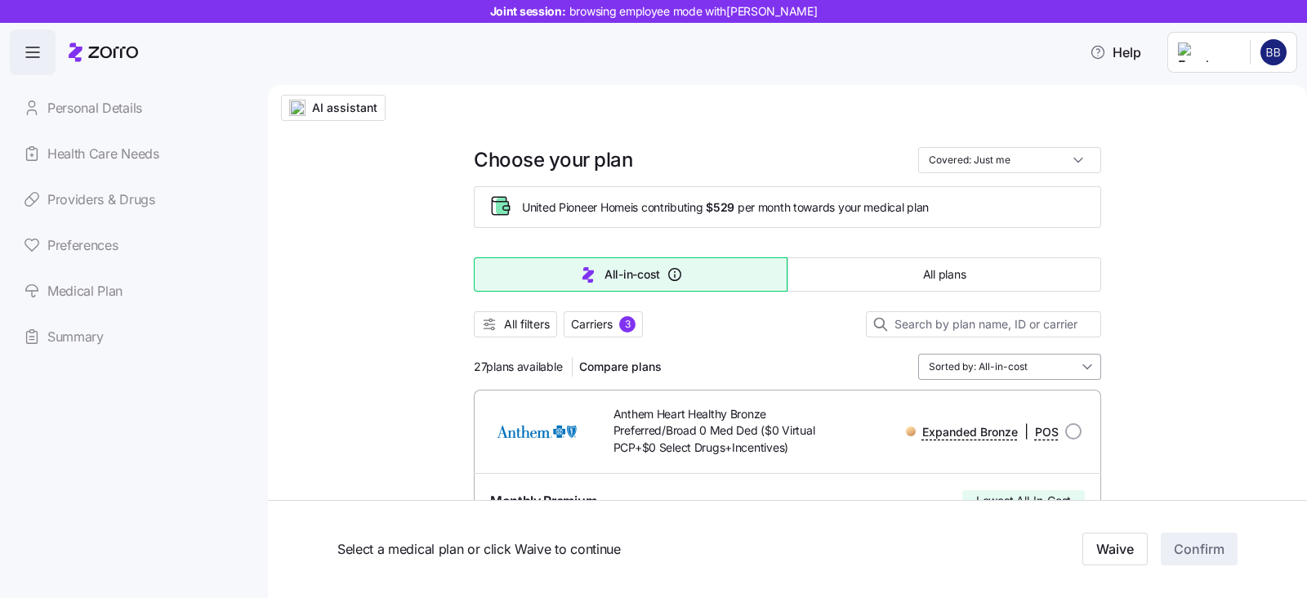
click at [1084, 363] on input "Sorted by: All-in-cost" at bounding box center [1009, 367] width 183 height 26
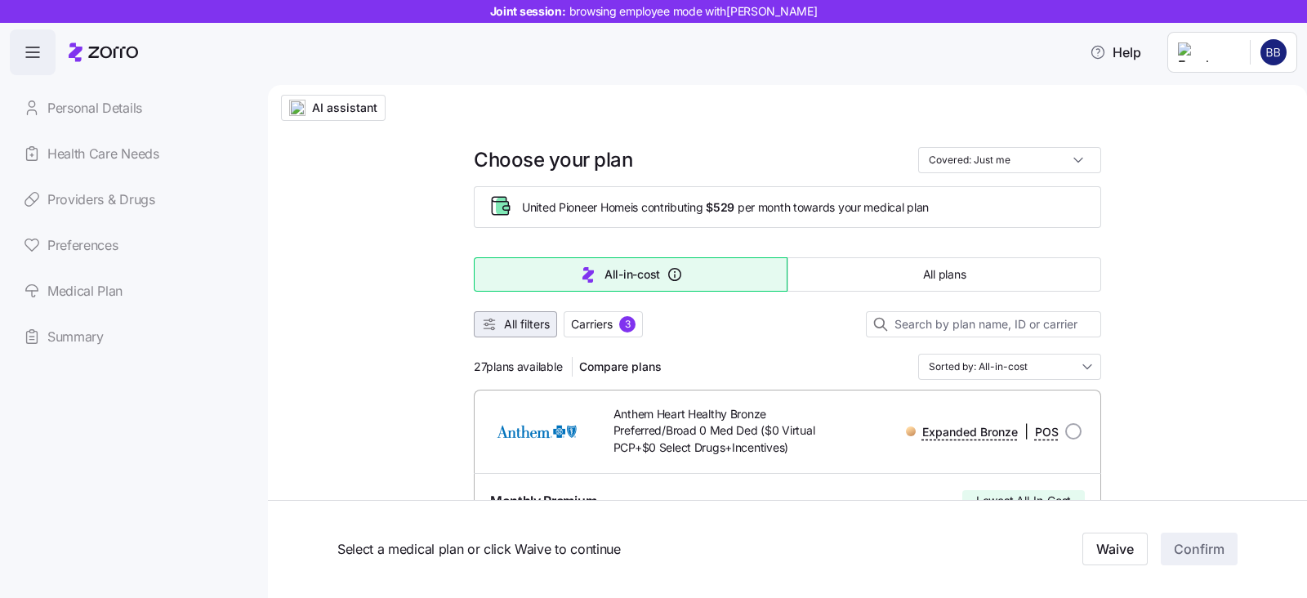
click at [510, 324] on span "All filters" at bounding box center [527, 324] width 46 height 16
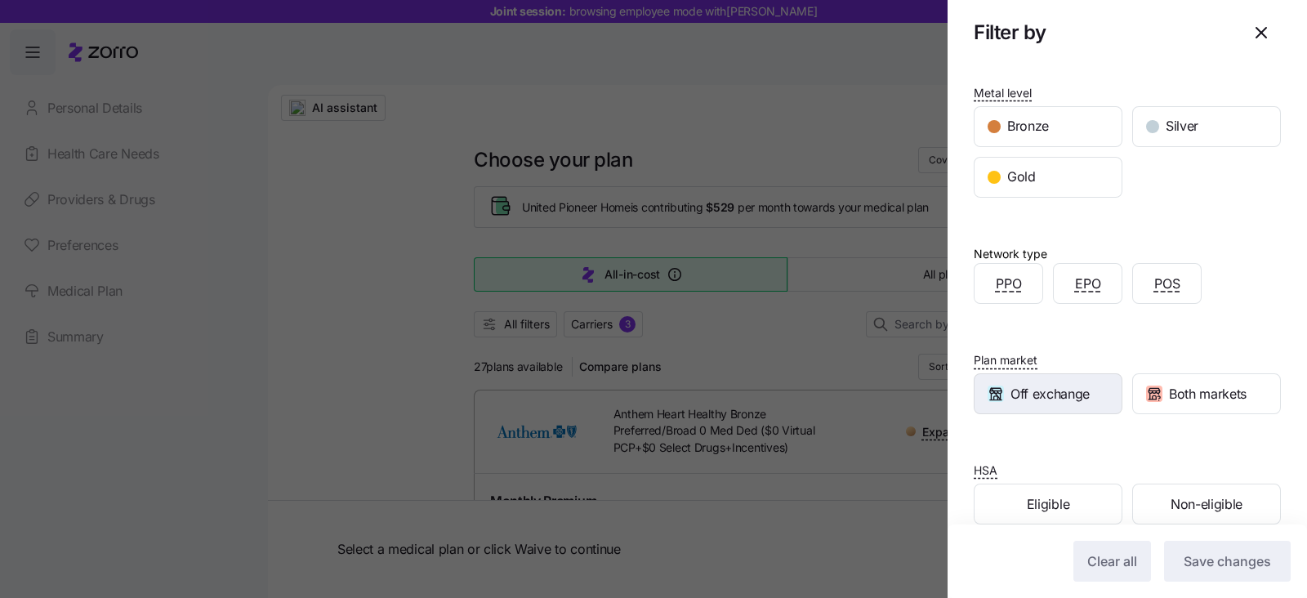
scroll to position [177, 0]
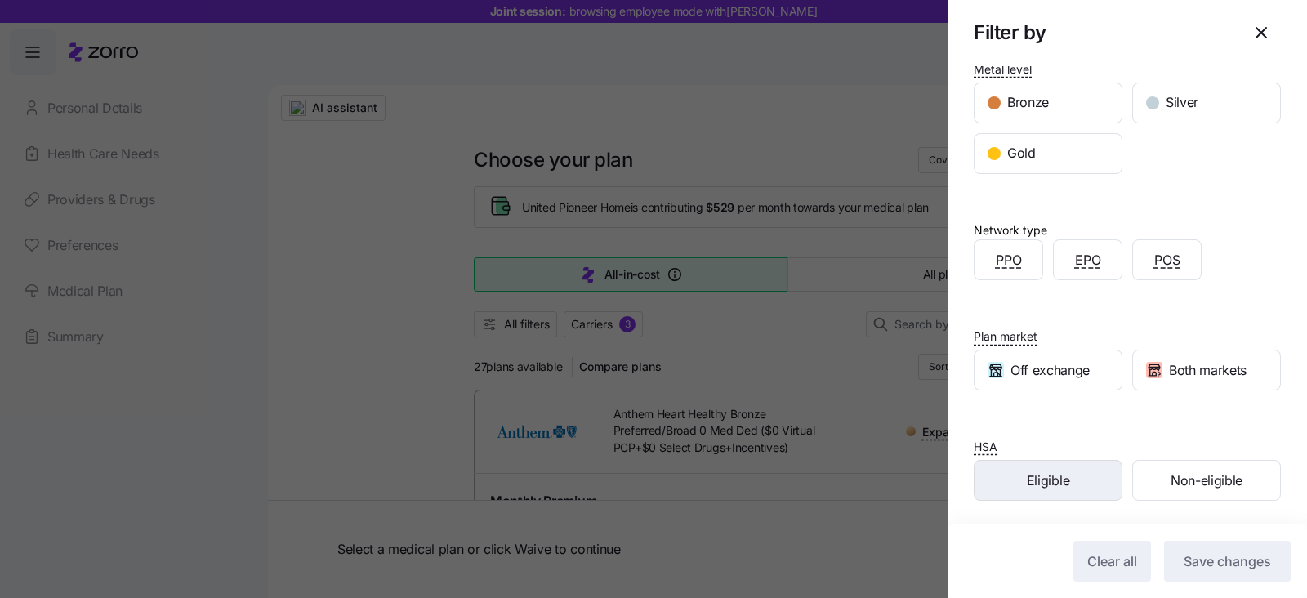
click at [1034, 483] on span "Eligible" at bounding box center [1048, 480] width 42 height 20
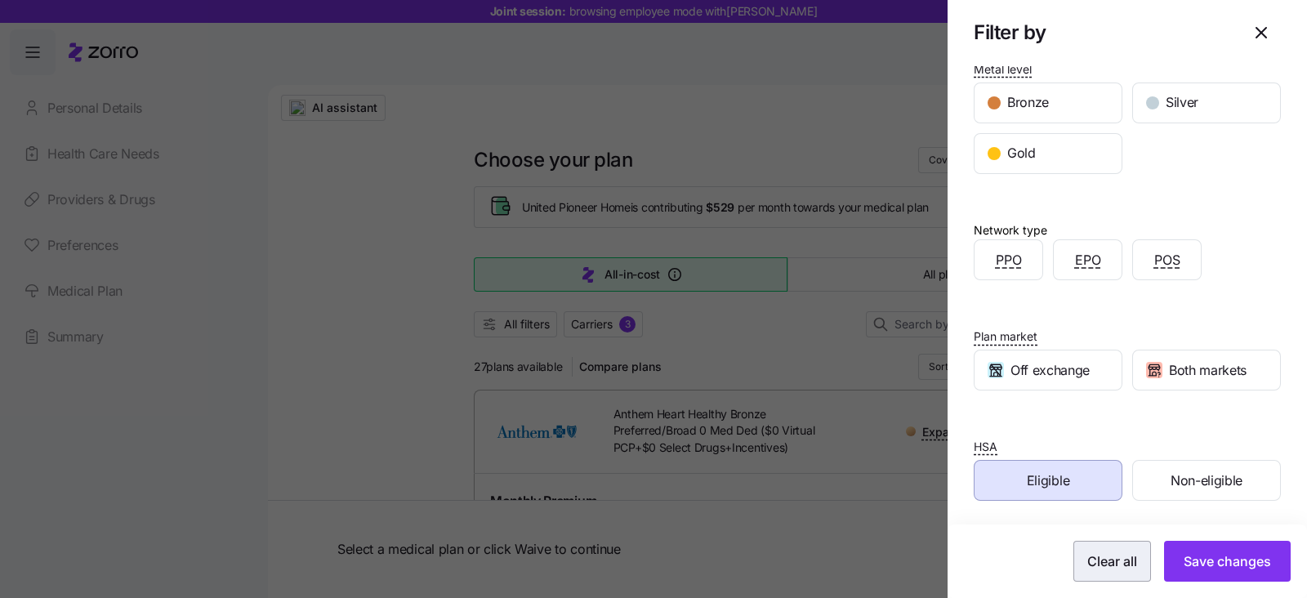
drag, startPoint x: 1184, startPoint y: 558, endPoint x: 1130, endPoint y: 543, distance: 55.1
click at [1184, 559] on span "Save changes" at bounding box center [1227, 561] width 87 height 20
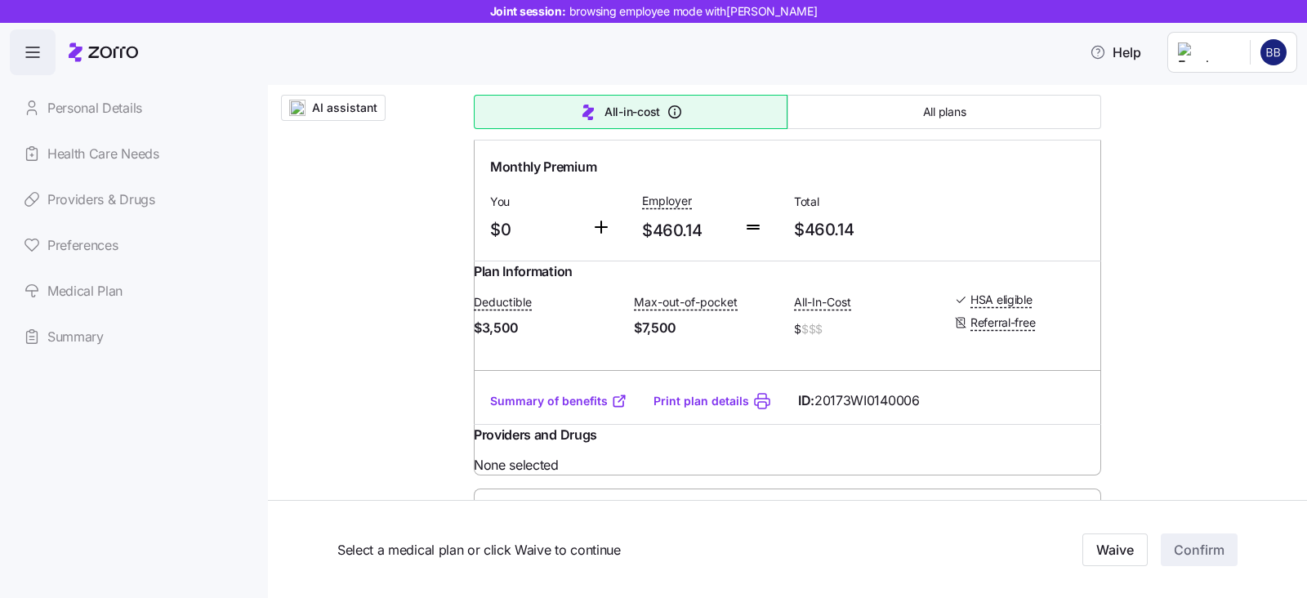
scroll to position [1225, 0]
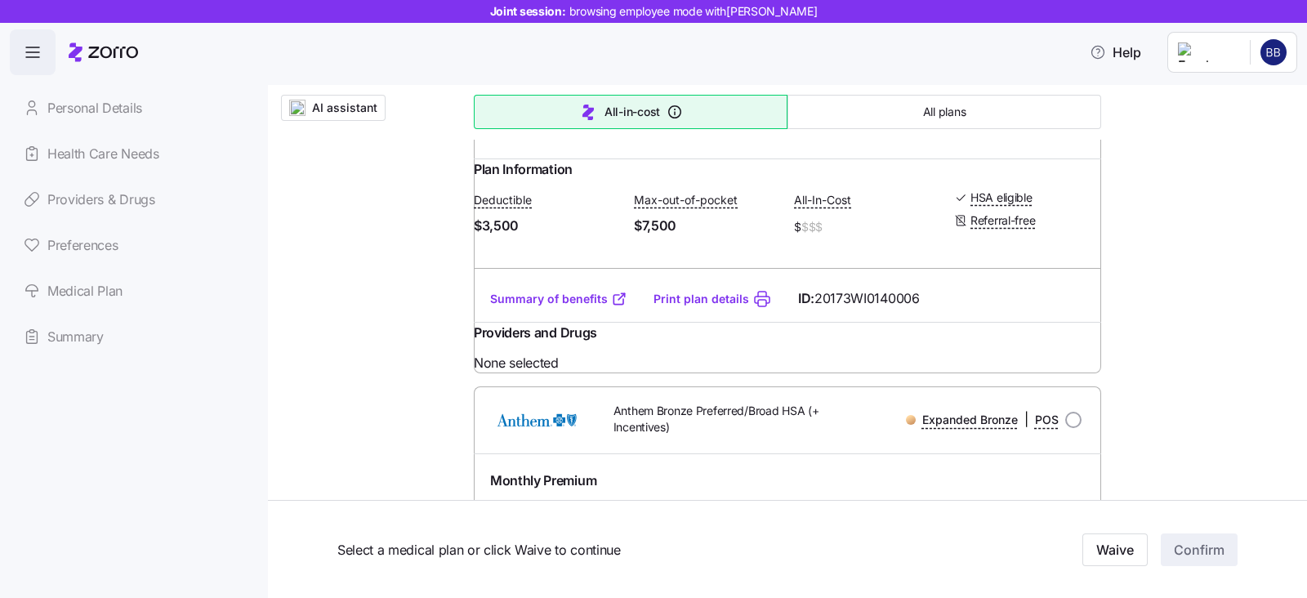
click at [551, 307] on link "Summary of benefits" at bounding box center [558, 299] width 137 height 16
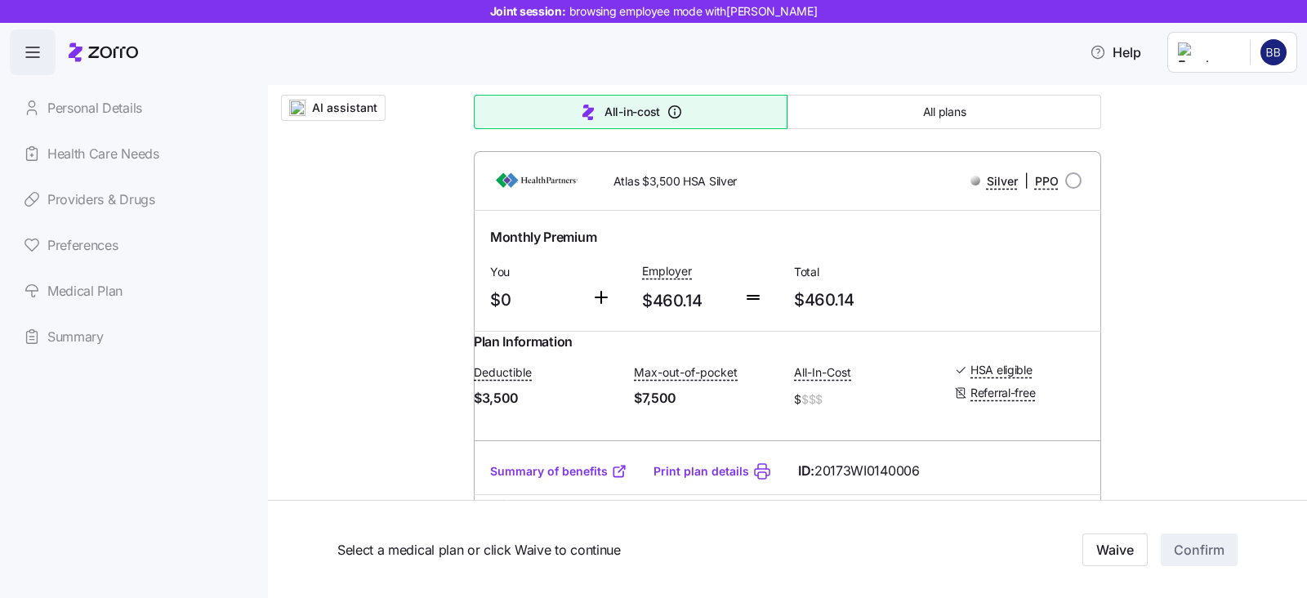
scroll to position [1021, 0]
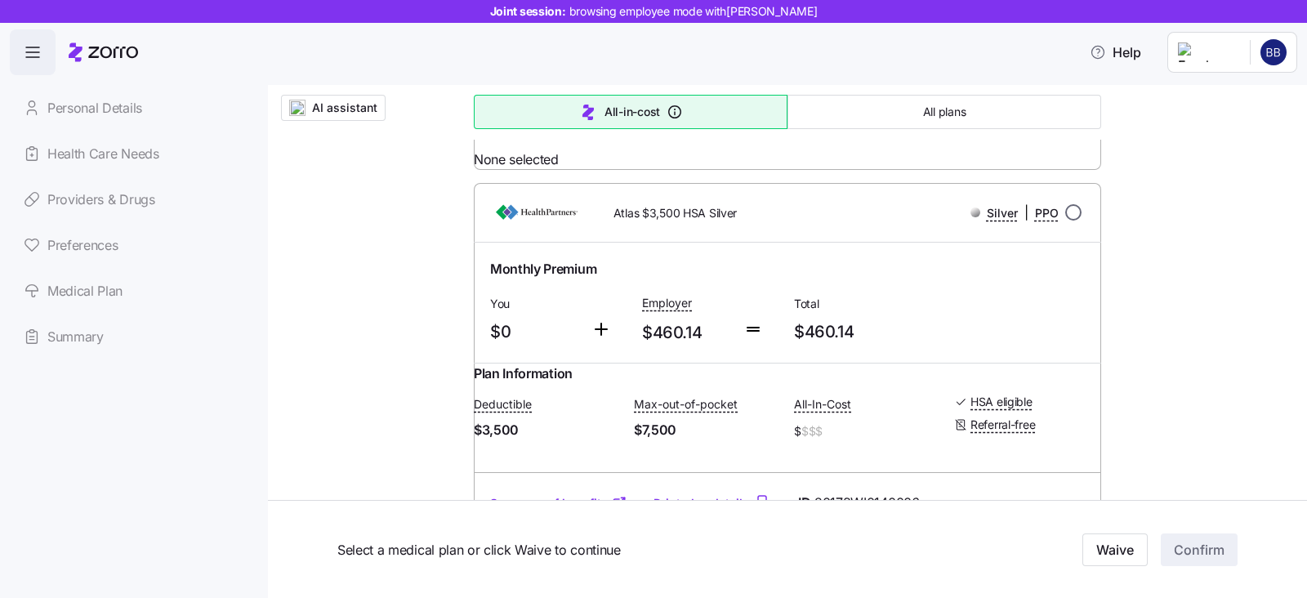
click at [1065, 221] on input "radio" at bounding box center [1073, 212] width 16 height 16
radio input "true"
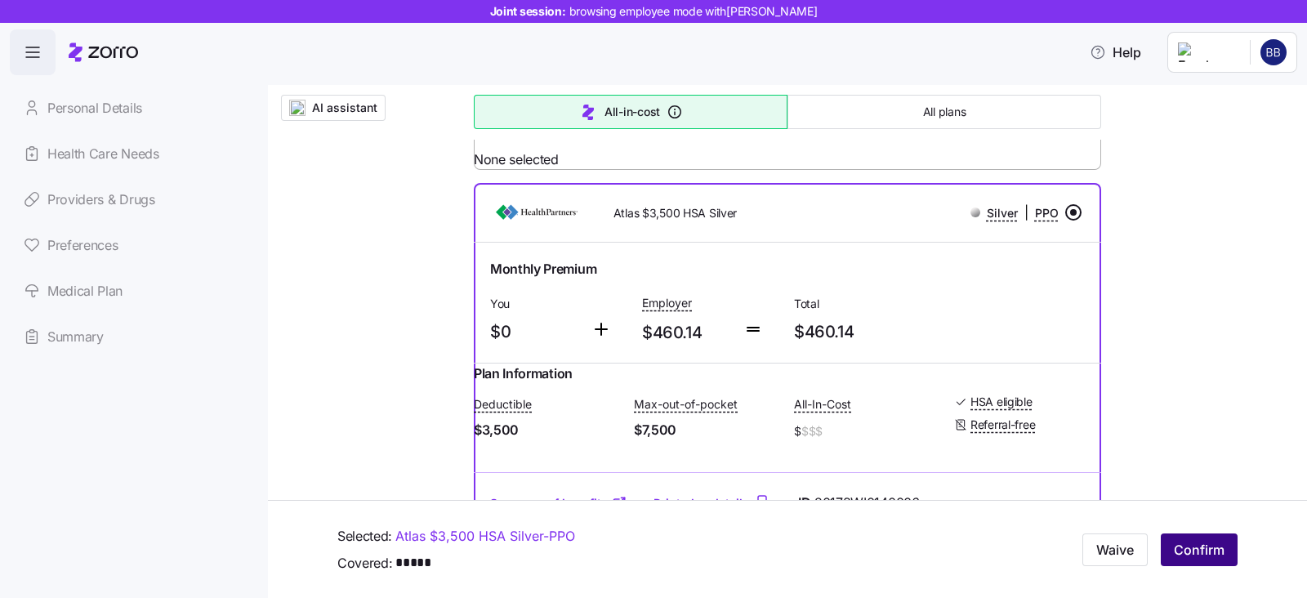
click at [1184, 545] on span "Confirm" at bounding box center [1199, 550] width 51 height 20
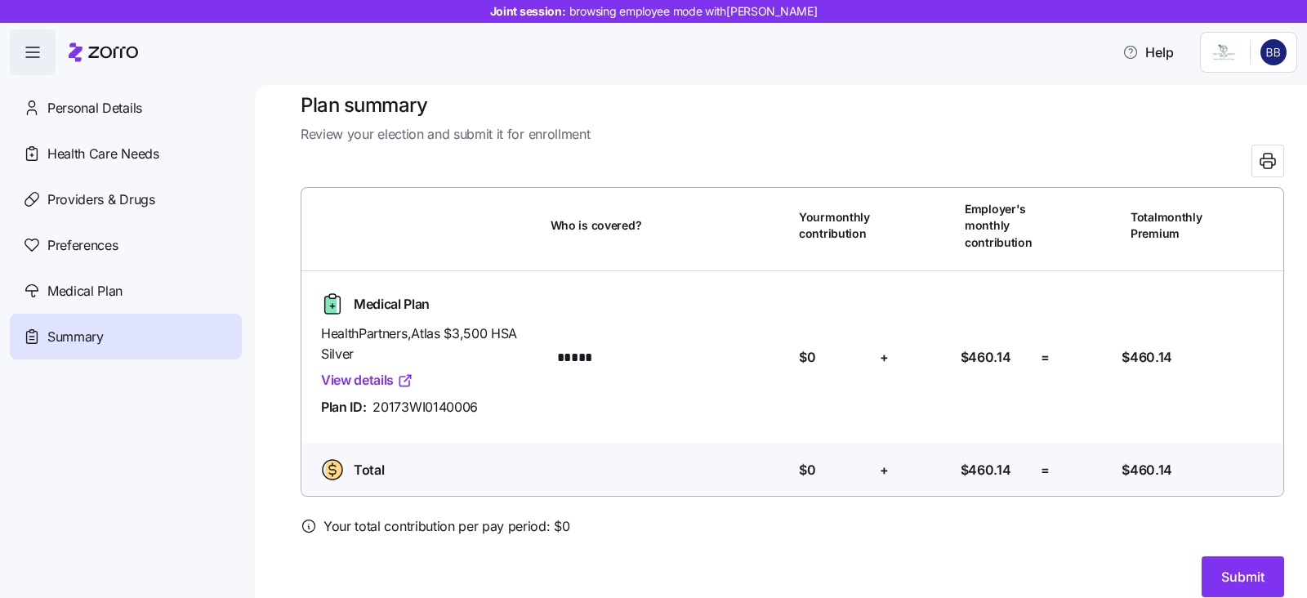
scroll to position [37, 0]
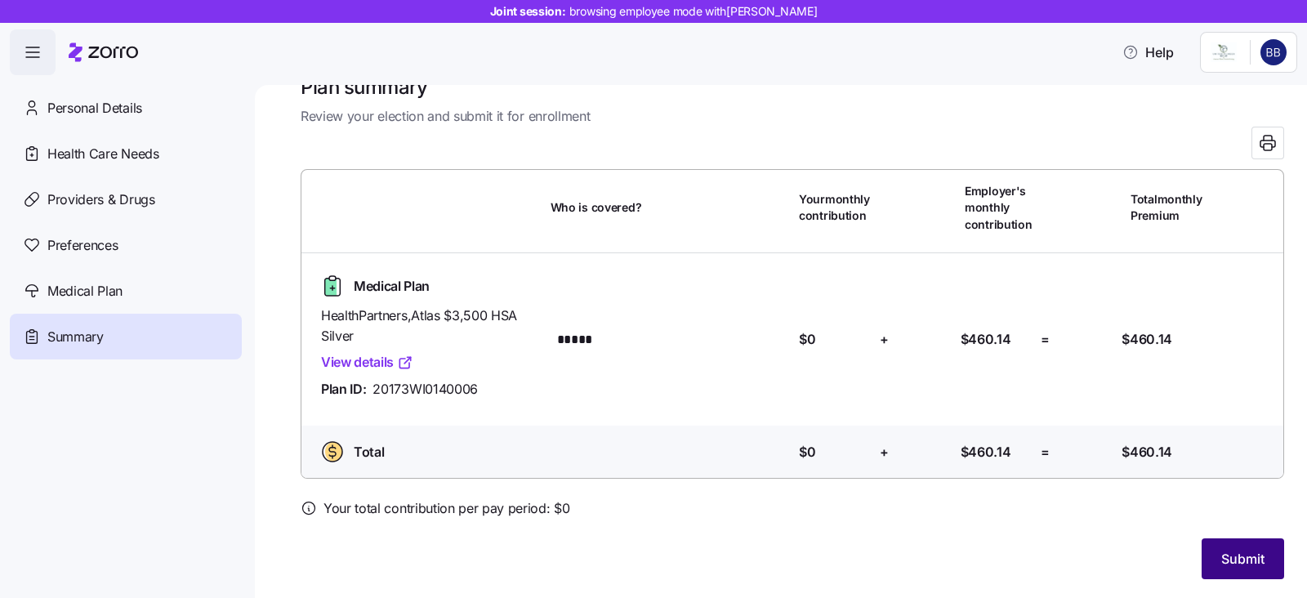
click at [1221, 553] on span "Submit" at bounding box center [1242, 559] width 43 height 20
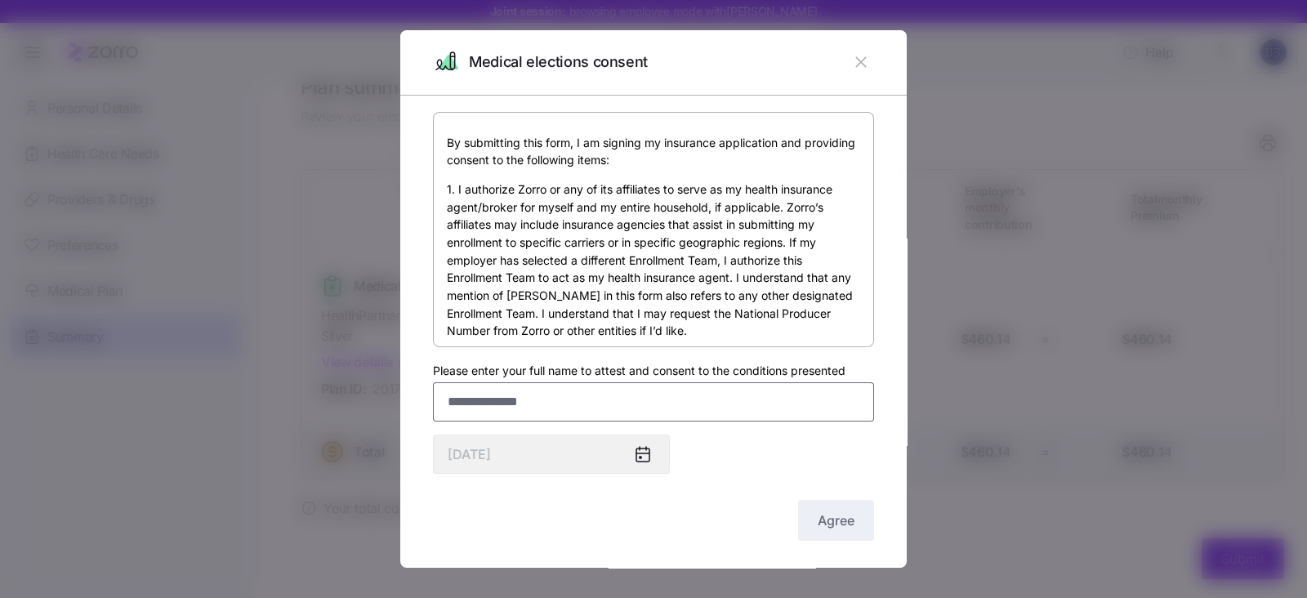
click at [475, 395] on input "Please enter your full name to attest and consent to the conditions presented" at bounding box center [653, 401] width 441 height 39
type input "**********"
click at [818, 513] on span "Agree" at bounding box center [836, 520] width 37 height 20
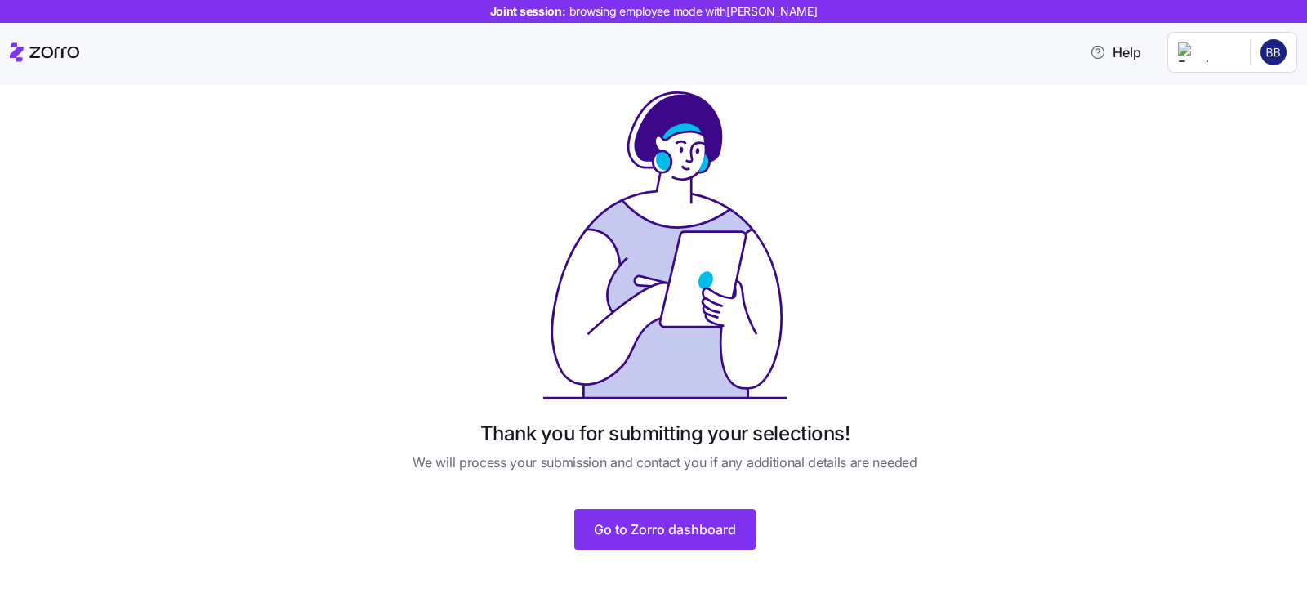
scroll to position [33, 0]
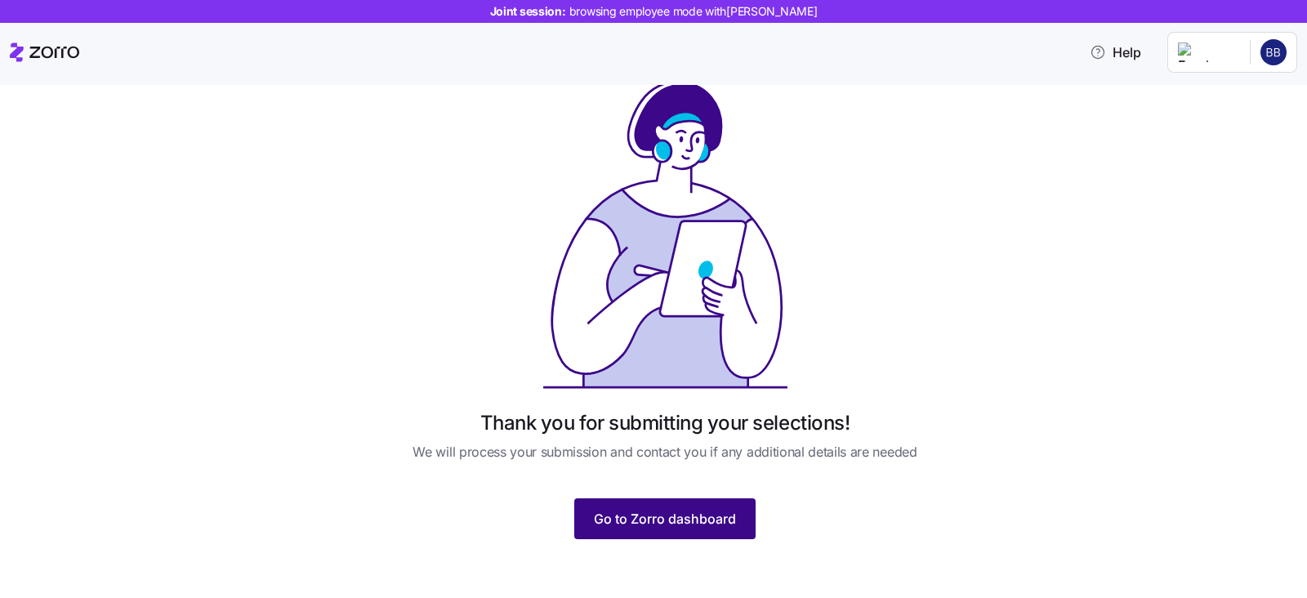
click at [643, 524] on span "Go to Zorro dashboard" at bounding box center [665, 519] width 142 height 20
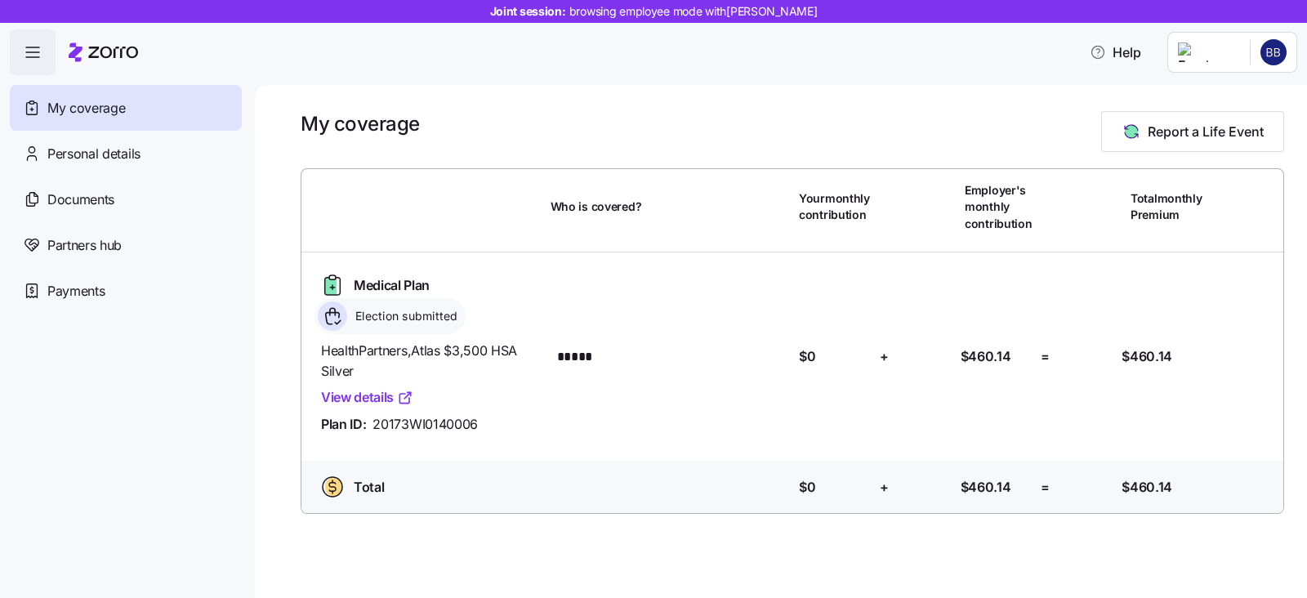
click at [25, 51] on icon "button" at bounding box center [33, 52] width 20 height 20
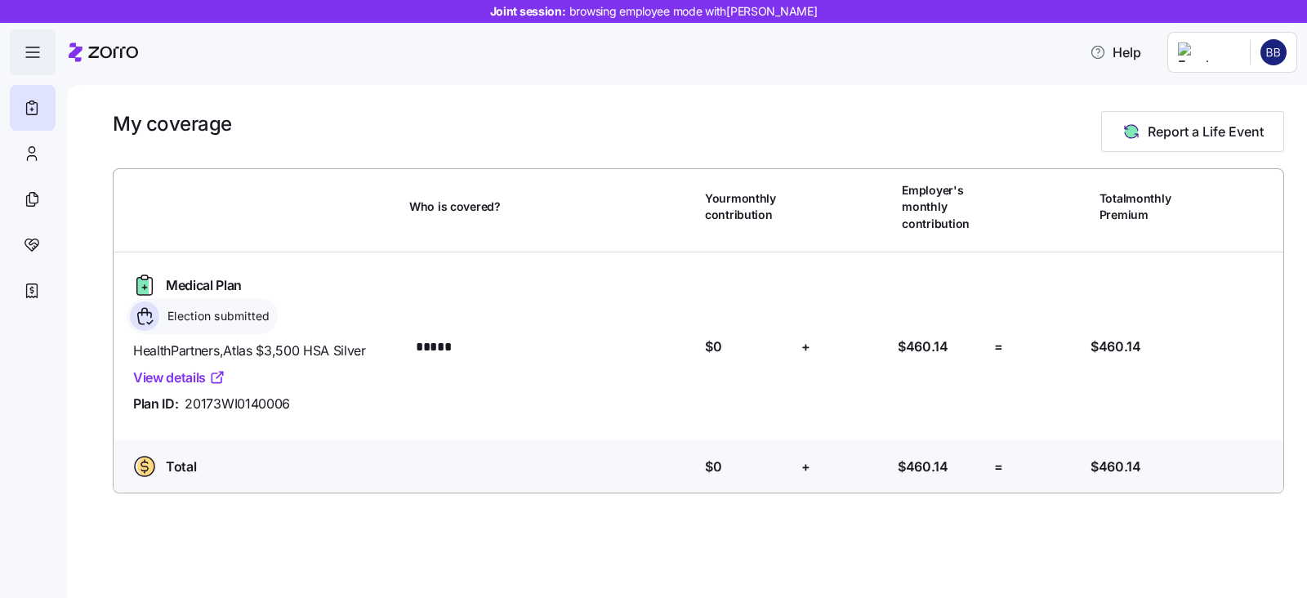
click at [40, 59] on icon "button" at bounding box center [33, 52] width 20 height 20
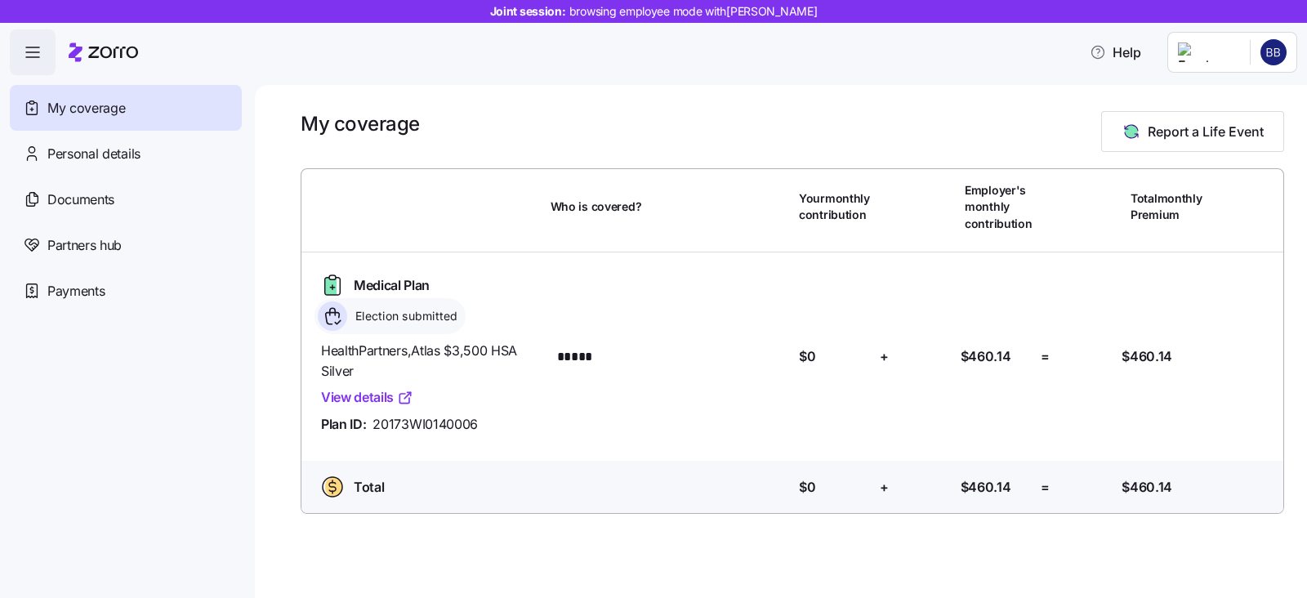
click at [118, 43] on icon at bounding box center [103, 52] width 69 height 20
click at [123, 60] on icon at bounding box center [103, 52] width 69 height 20
click at [1266, 46] on html "Joint session: browsing employee mode with Brian Benson Help My coverage Person…" at bounding box center [653, 294] width 1307 height 588
click at [1259, 94] on div "Log out" at bounding box center [1252, 96] width 64 height 18
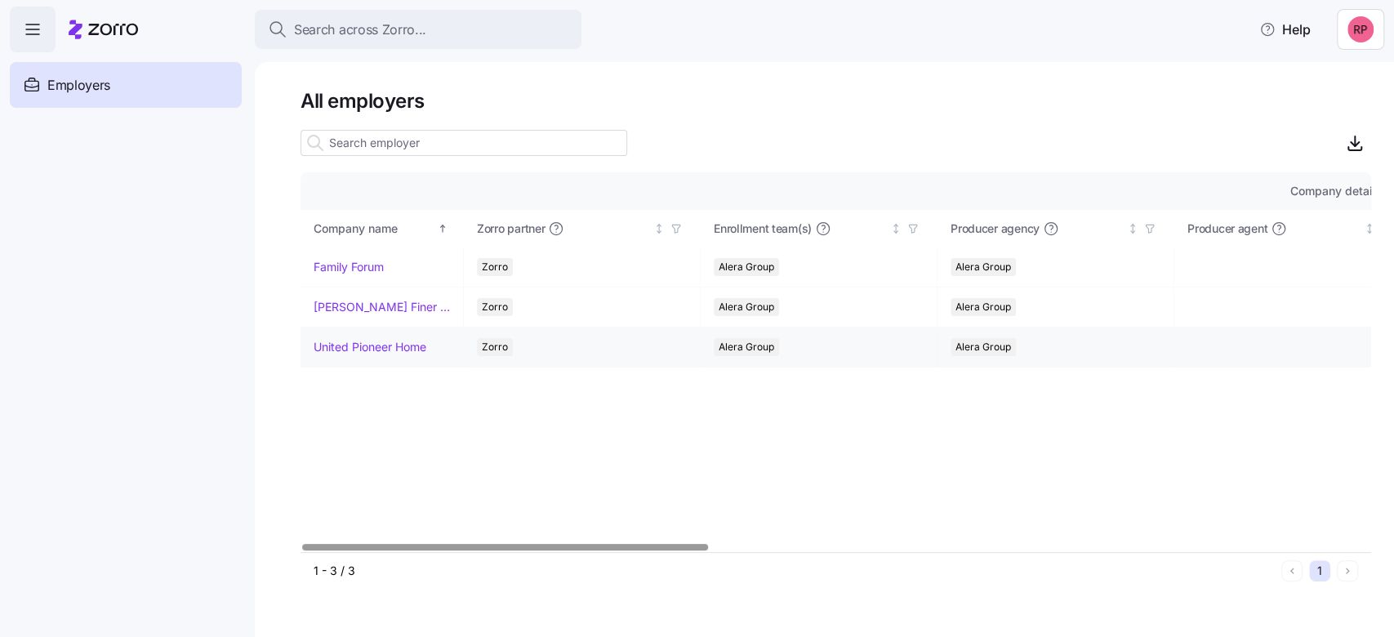
click at [371, 345] on link "United Pioneer Home" at bounding box center [370, 347] width 113 height 16
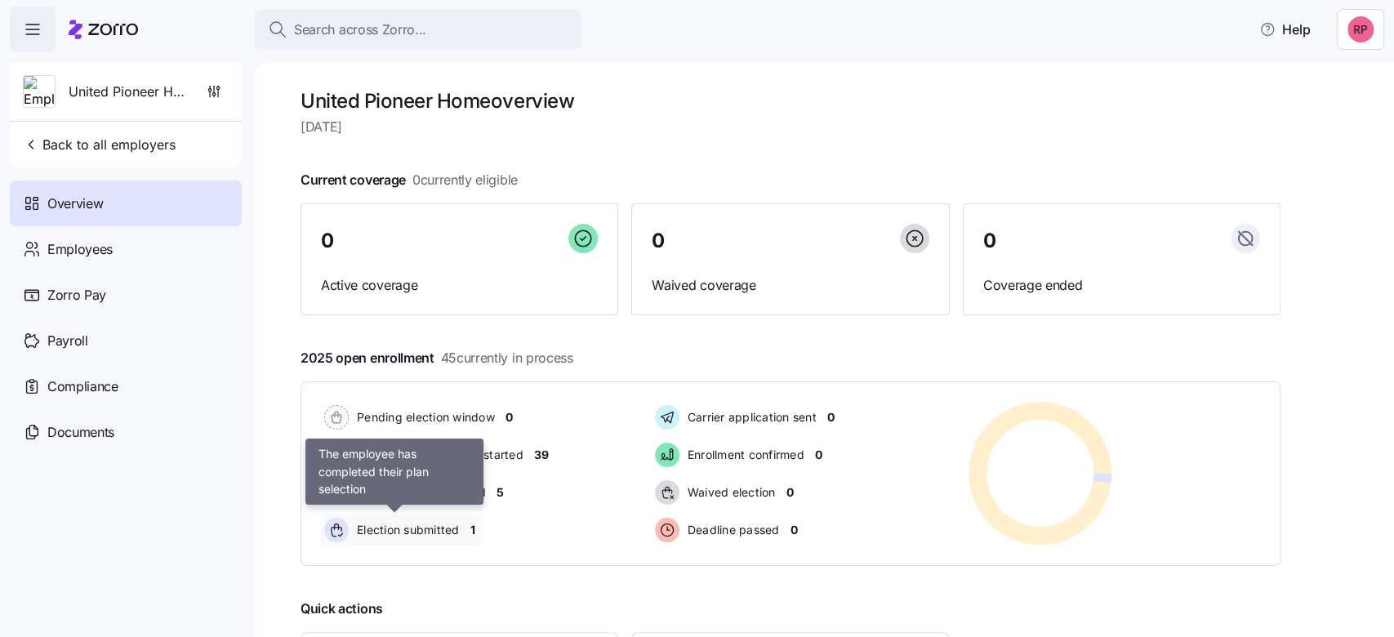
click at [393, 526] on span "Election submitted" at bounding box center [406, 530] width 108 height 16
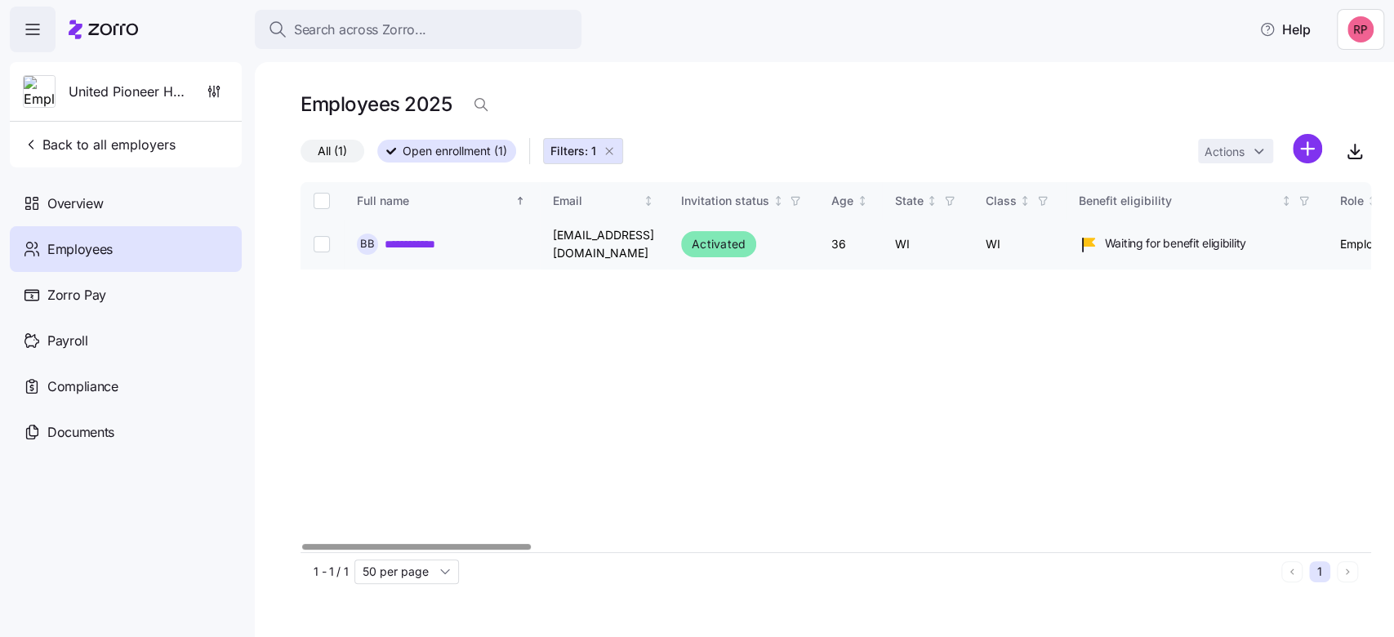
click at [442, 238] on link "**********" at bounding box center [421, 244] width 72 height 16
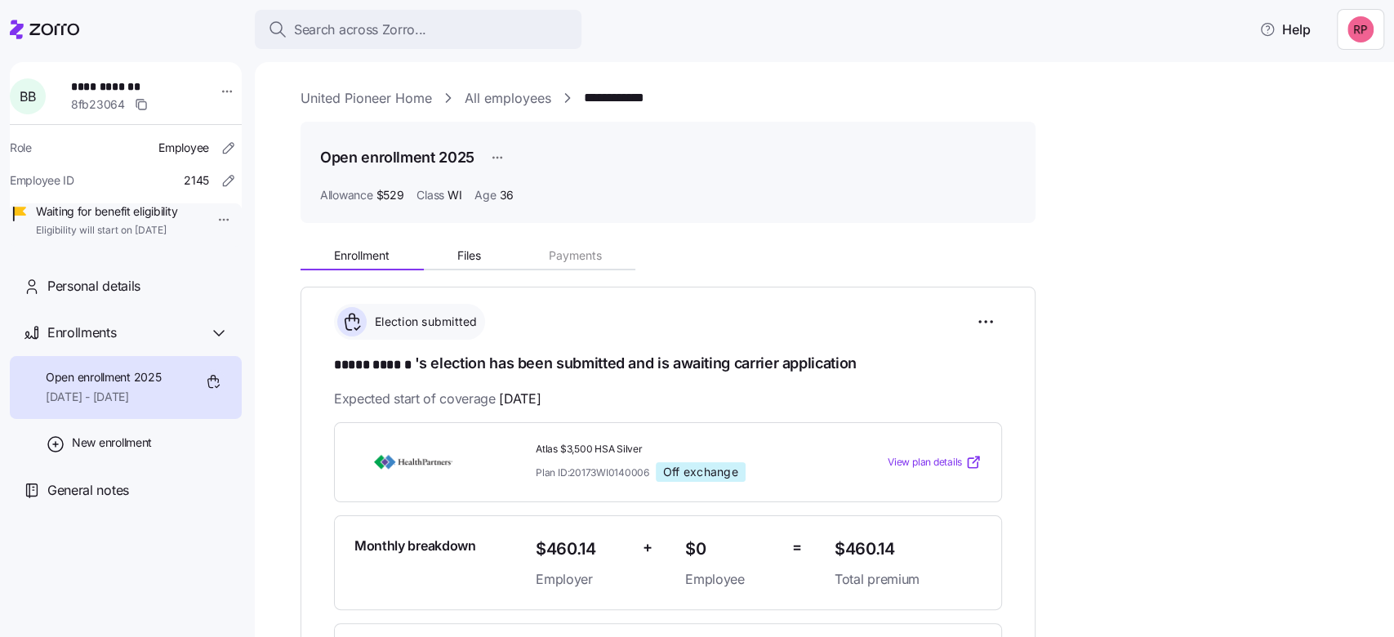
click at [70, 35] on icon at bounding box center [44, 30] width 69 height 20
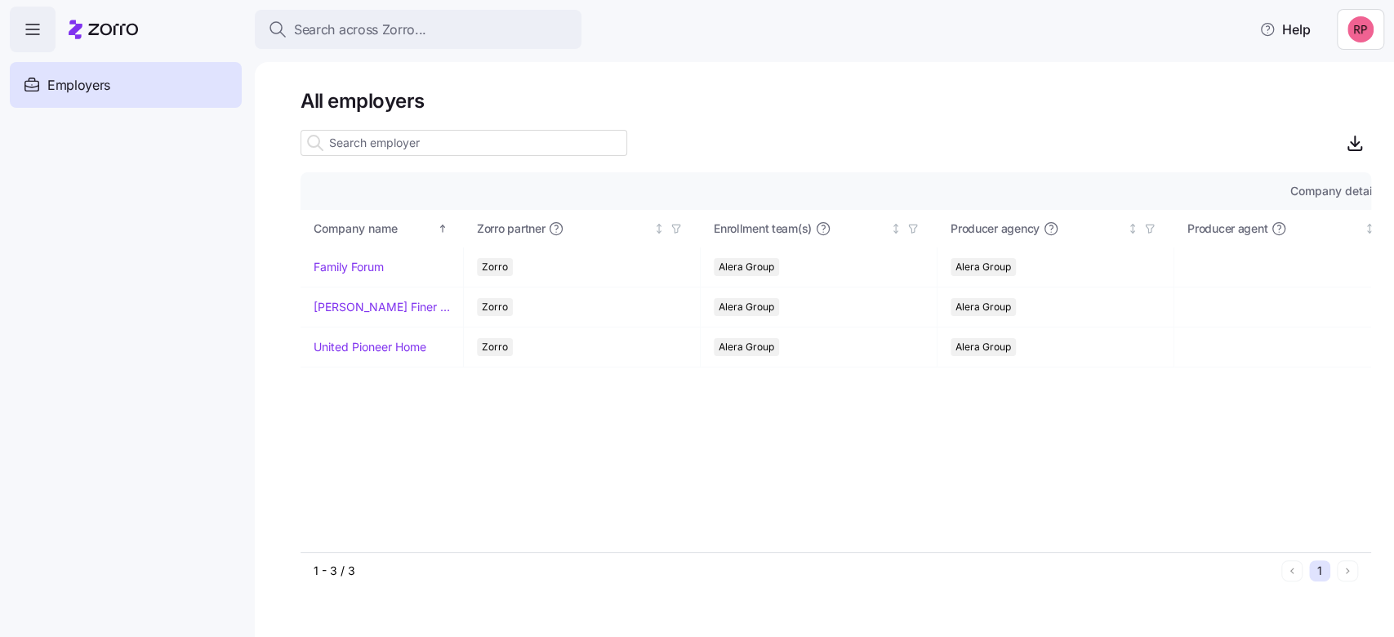
click at [90, 86] on span "Employers" at bounding box center [78, 85] width 63 height 20
click at [348, 341] on link "United Pioneer Home" at bounding box center [370, 347] width 113 height 16
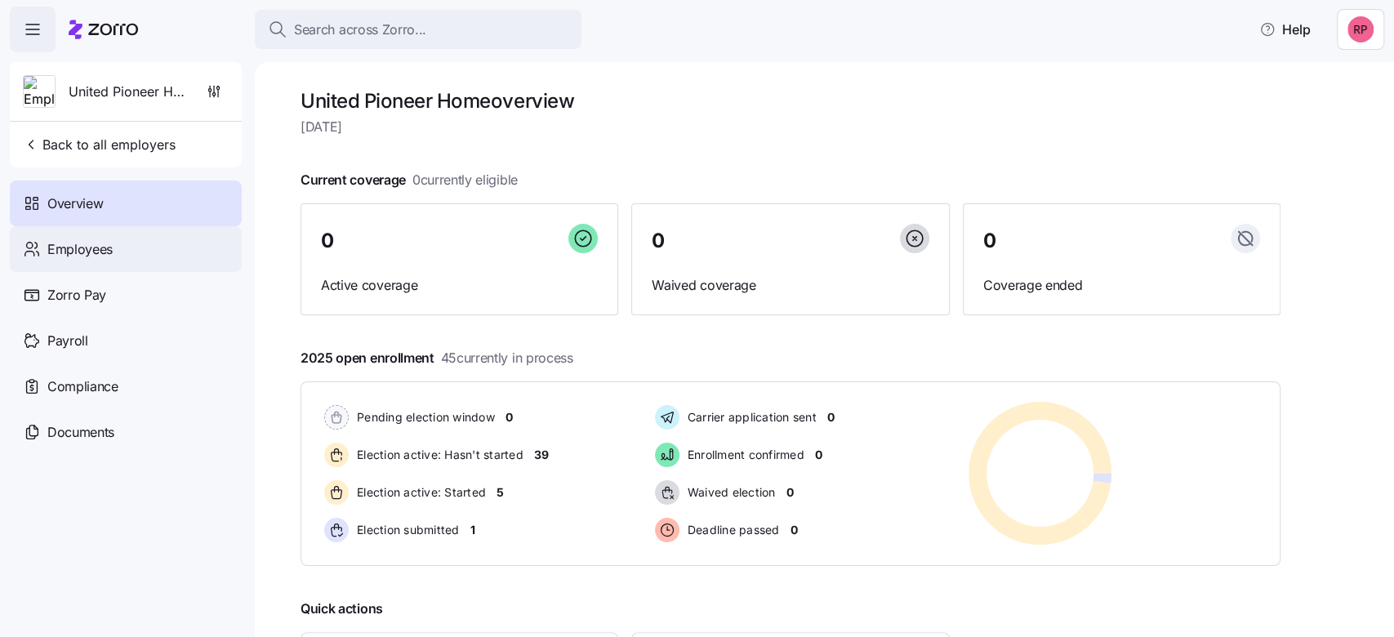
click at [64, 246] on span "Employees" at bounding box center [79, 249] width 65 height 20
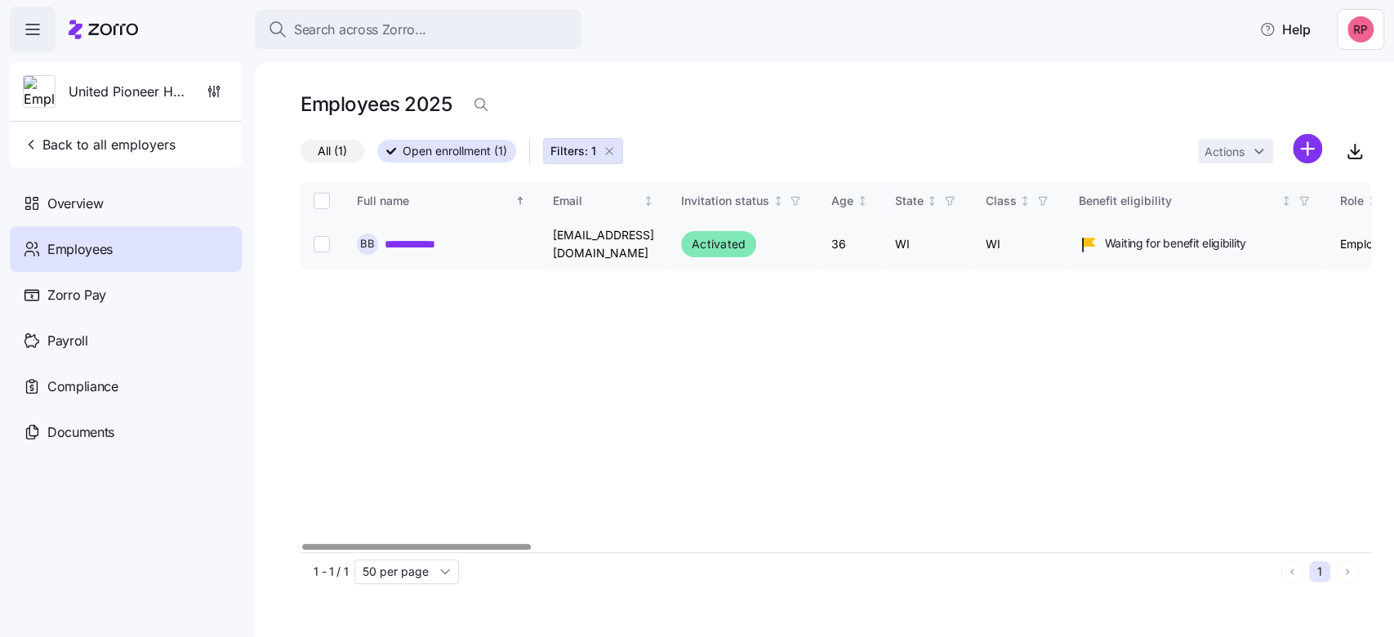
click at [425, 249] on link "**********" at bounding box center [421, 244] width 72 height 16
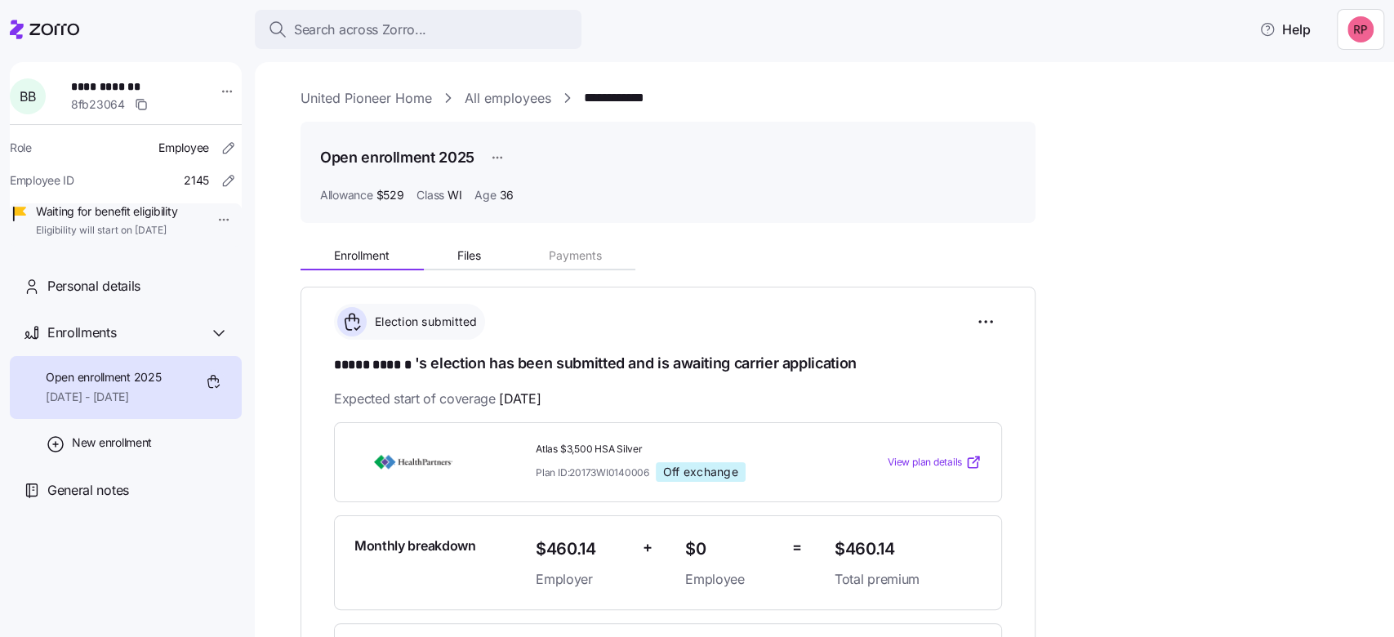
click at [47, 17] on div at bounding box center [44, 30] width 69 height 46
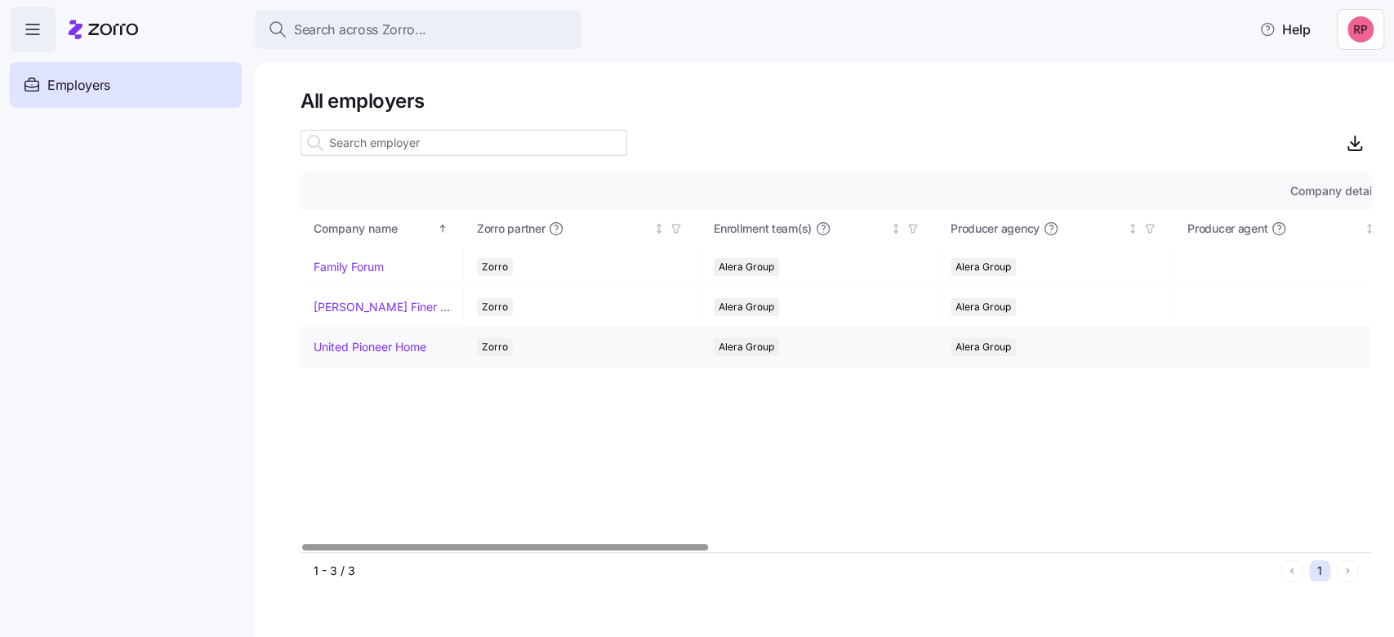
click at [386, 354] on link "United Pioneer Home" at bounding box center [370, 347] width 113 height 16
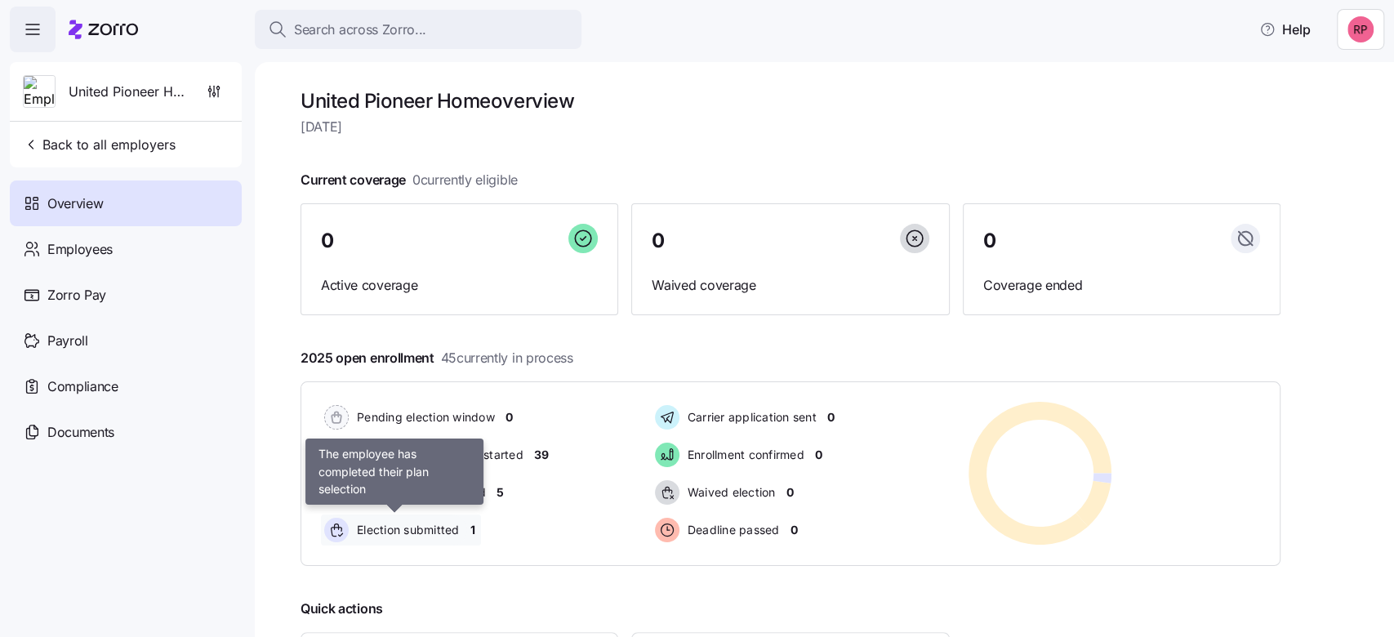
click at [450, 536] on span "Election submitted" at bounding box center [406, 530] width 108 height 16
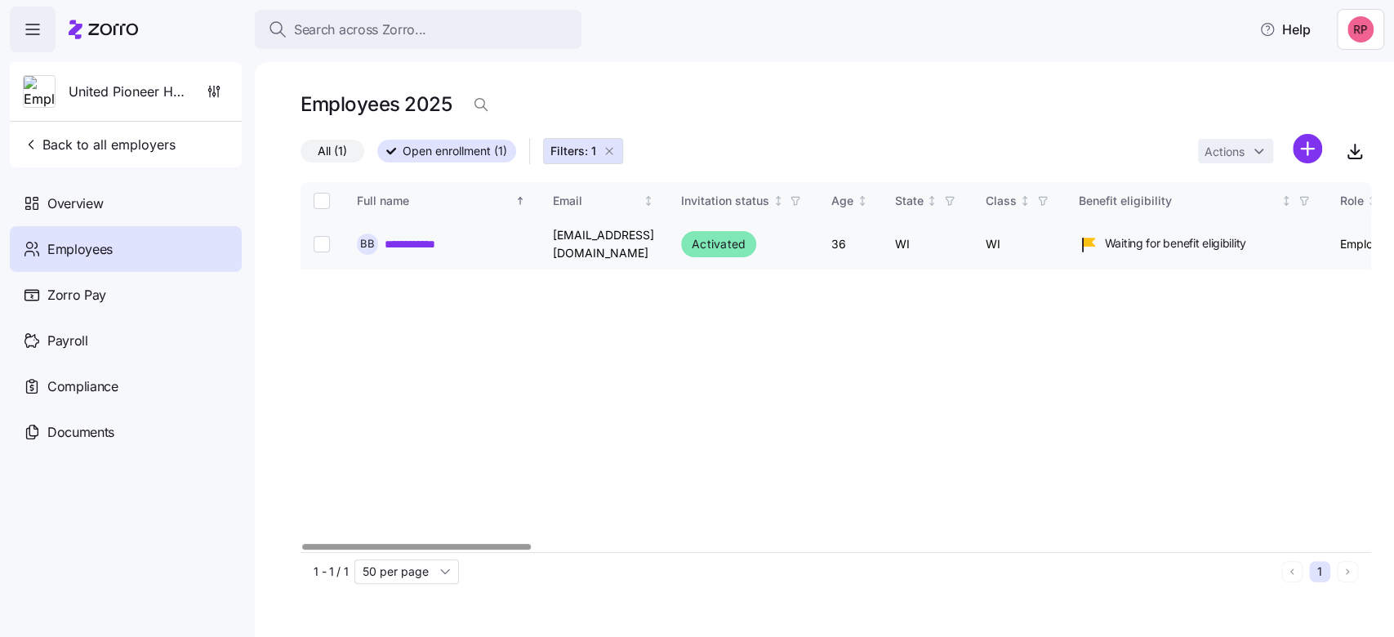
click at [392, 244] on link "**********" at bounding box center [421, 244] width 72 height 16
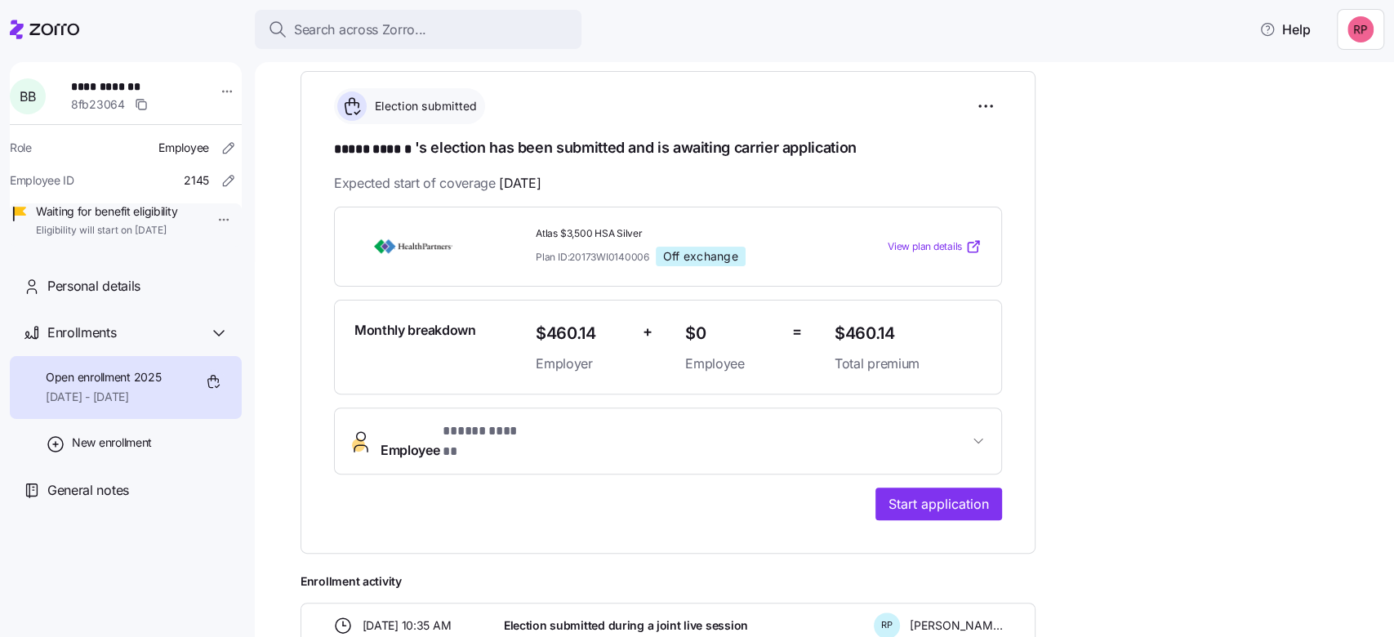
scroll to position [217, 0]
click at [916, 240] on span "View plan details" at bounding box center [925, 246] width 74 height 16
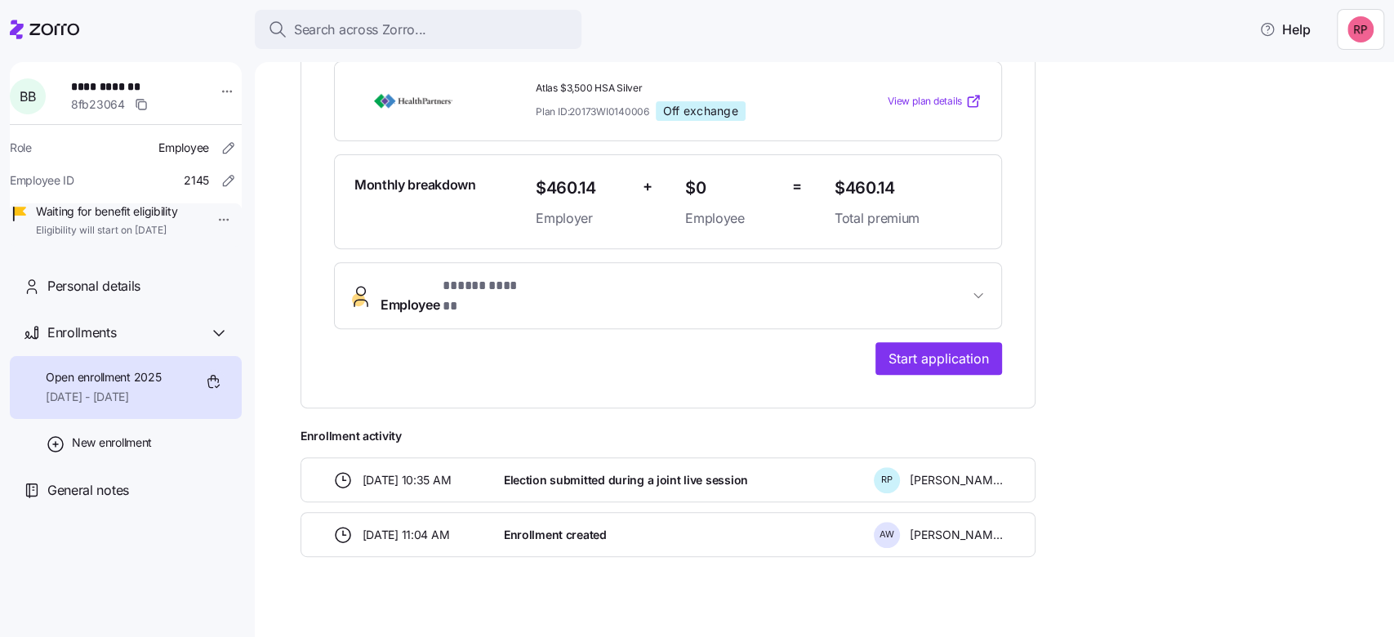
scroll to position [362, 0]
click at [912, 348] on span "Start application" at bounding box center [939, 358] width 100 height 20
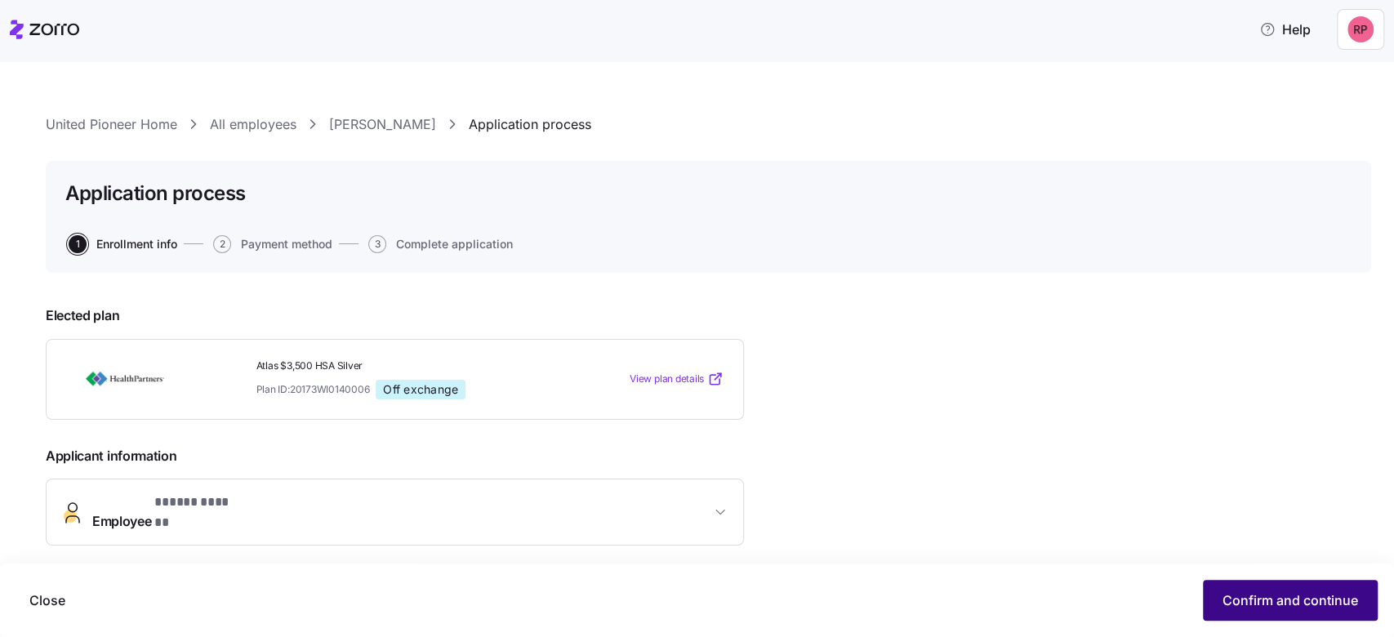
click at [1271, 604] on span "Confirm and continue" at bounding box center [1291, 601] width 136 height 20
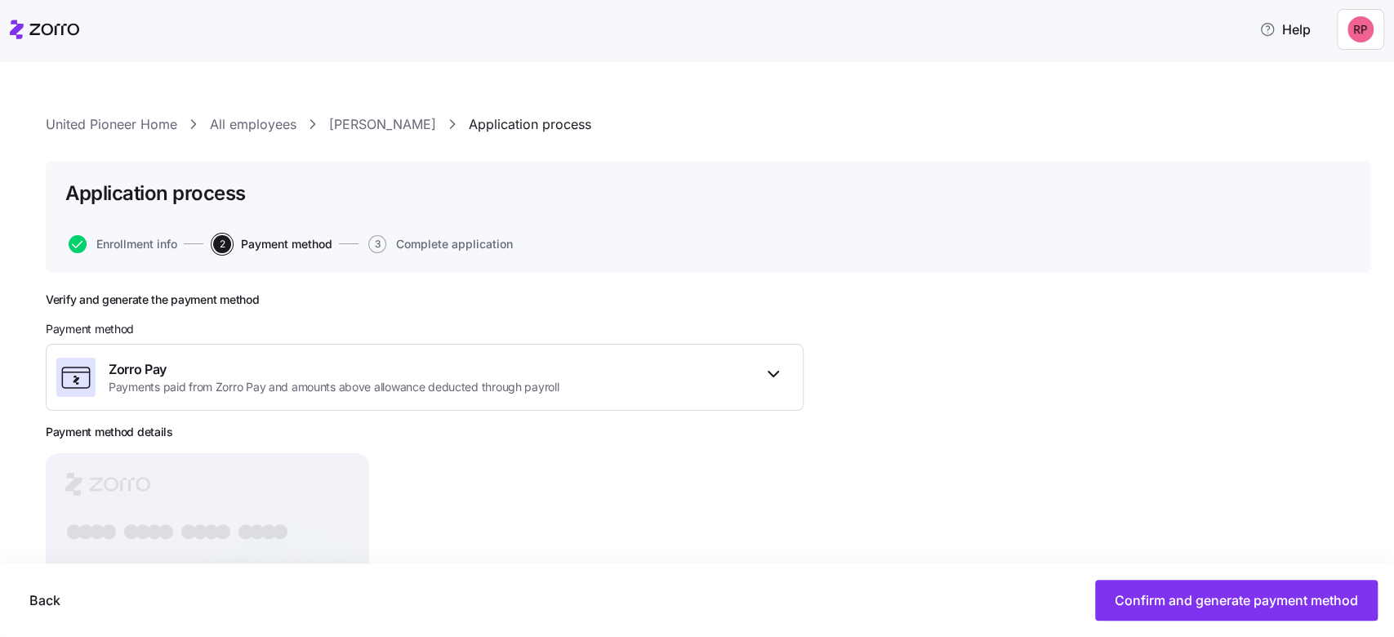
click at [51, 24] on icon at bounding box center [44, 30] width 69 height 20
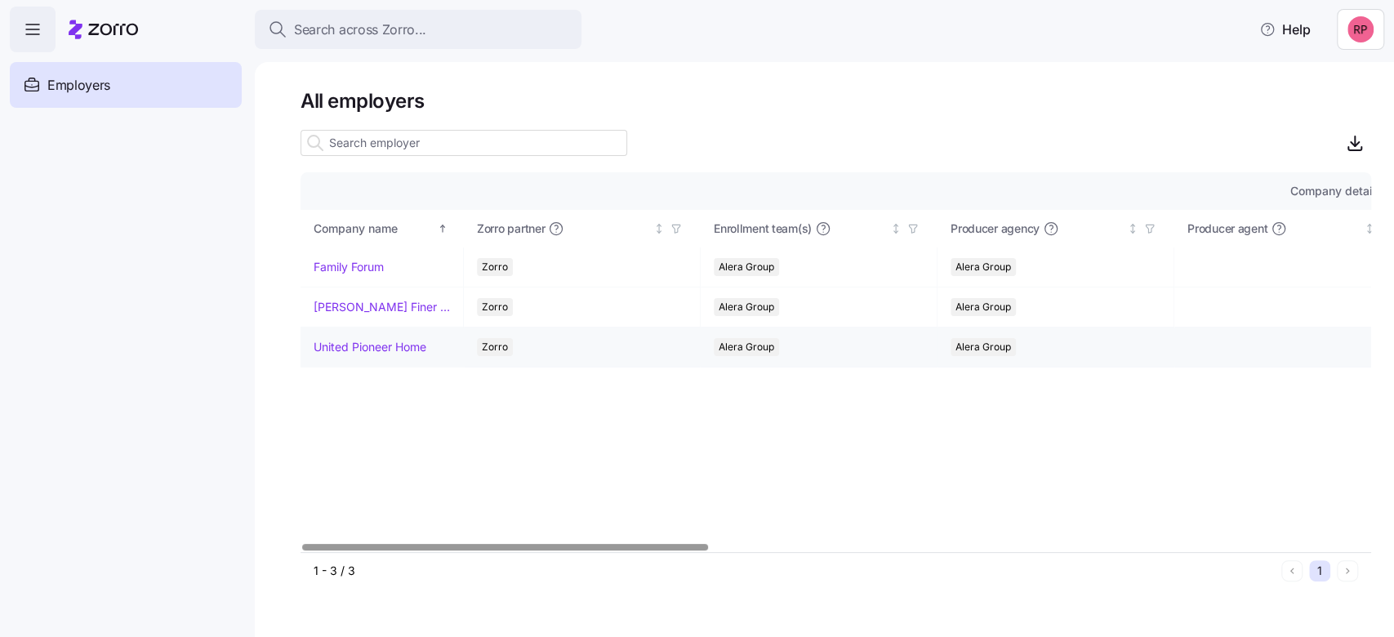
click at [360, 341] on link "United Pioneer Home" at bounding box center [370, 347] width 113 height 16
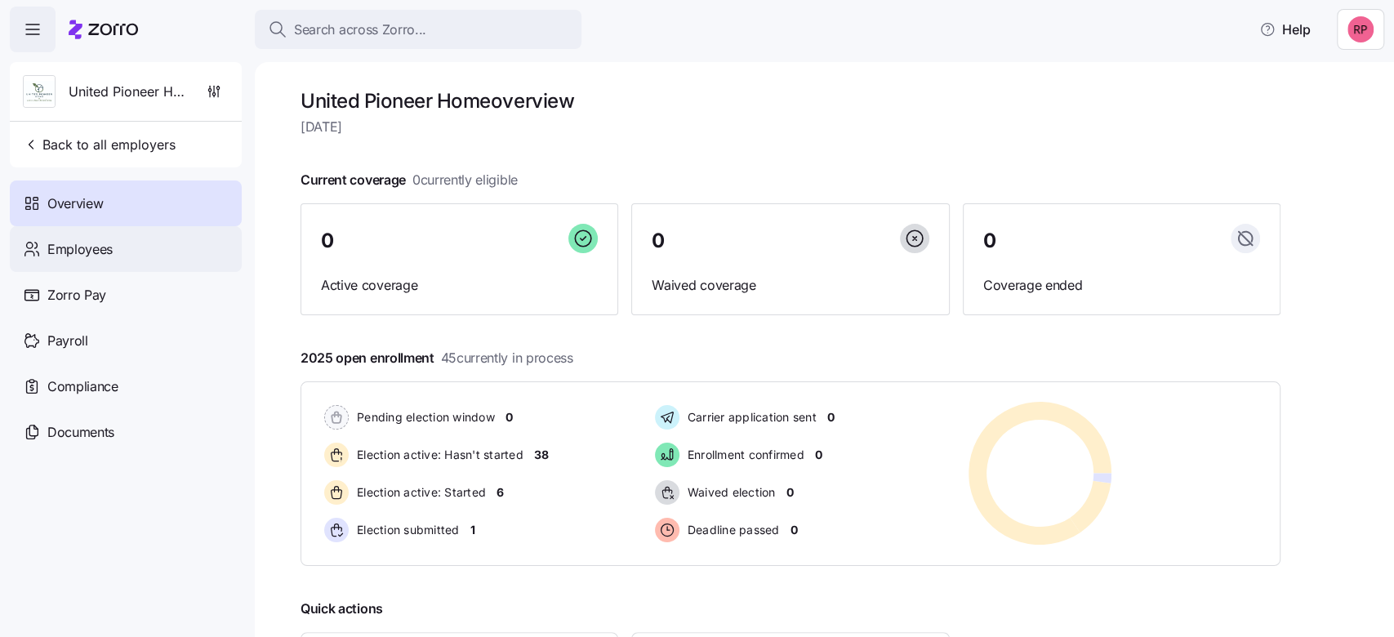
click at [93, 252] on span "Employees" at bounding box center [79, 249] width 65 height 20
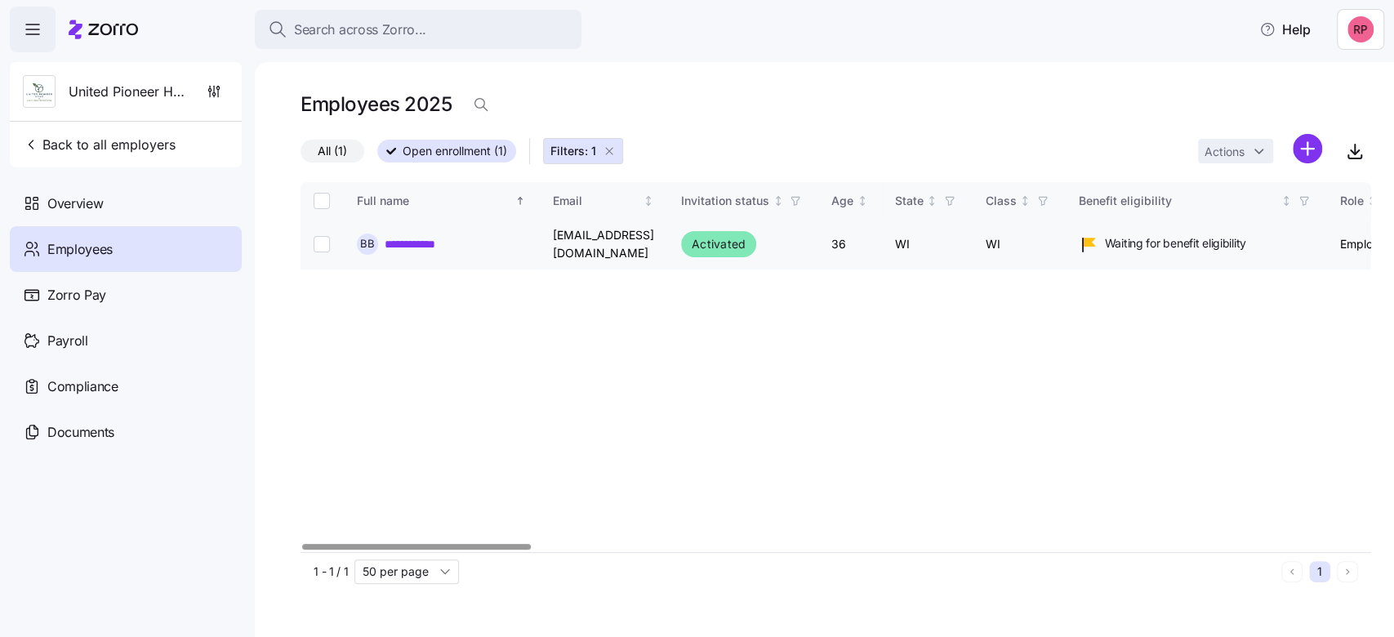
click at [402, 243] on link "**********" at bounding box center [421, 244] width 72 height 16
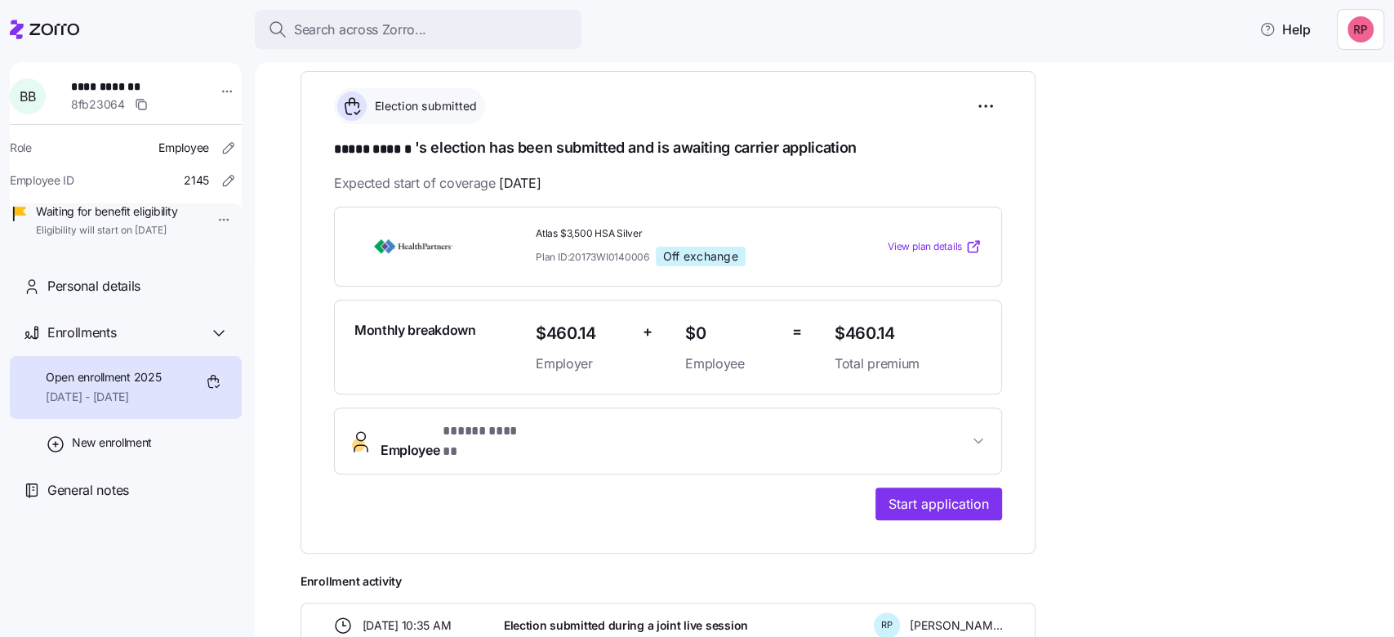
scroll to position [217, 0]
click at [493, 436] on span "* ***** ****** *" at bounding box center [486, 430] width 87 height 20
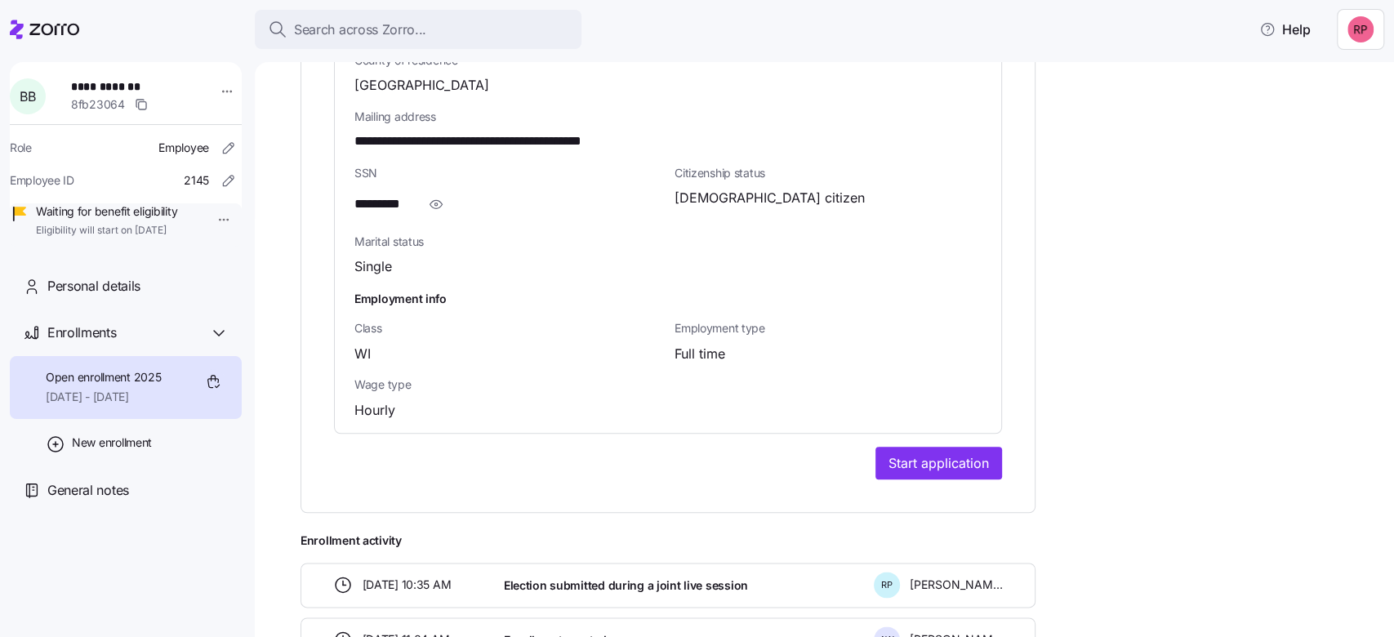
scroll to position [1194, 0]
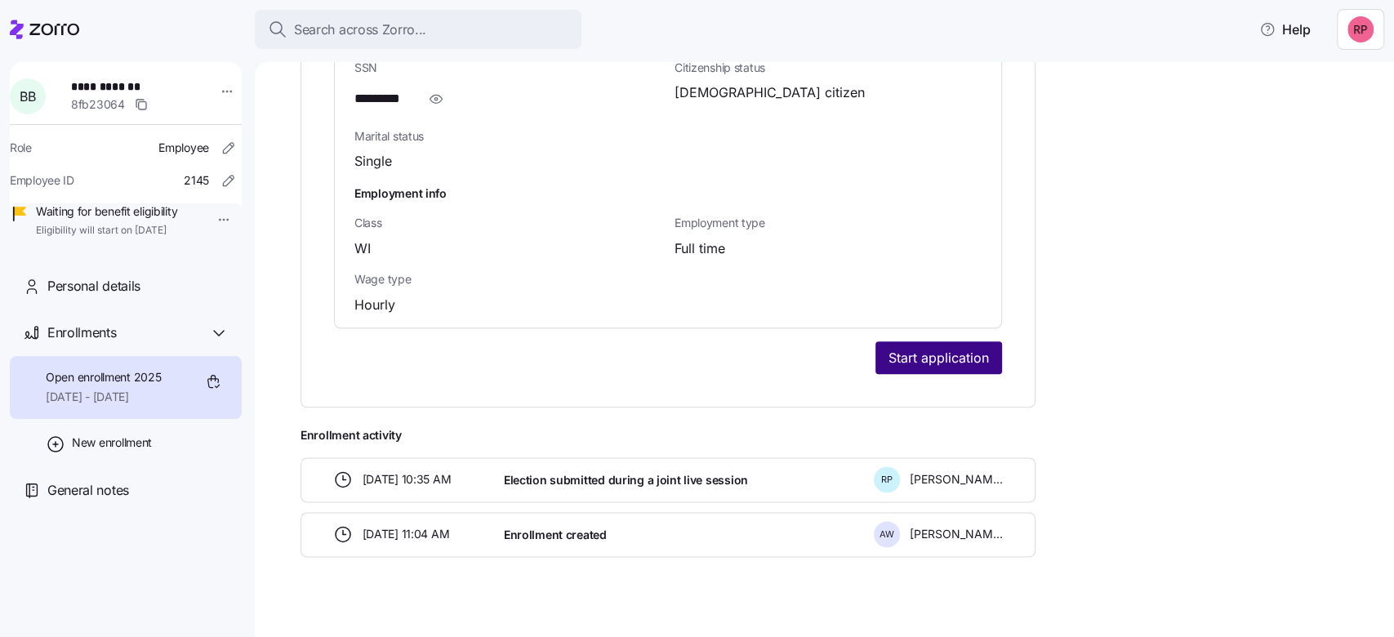
click at [907, 341] on button "Start application" at bounding box center [939, 357] width 127 height 33
